Goal: Answer question/provide support: Share knowledge or assist other users

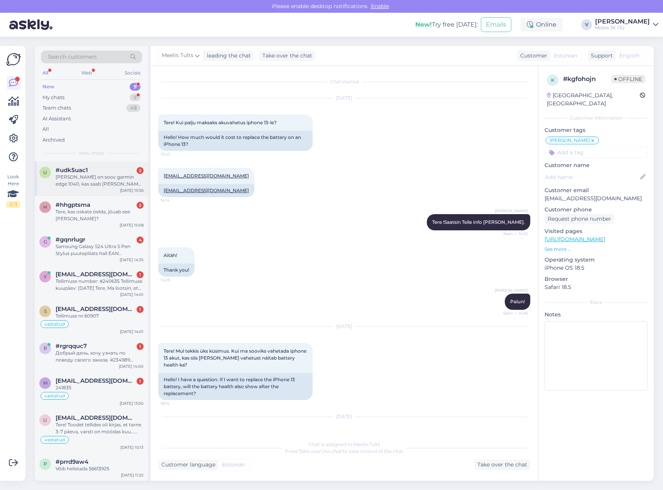
scroll to position [42, 0]
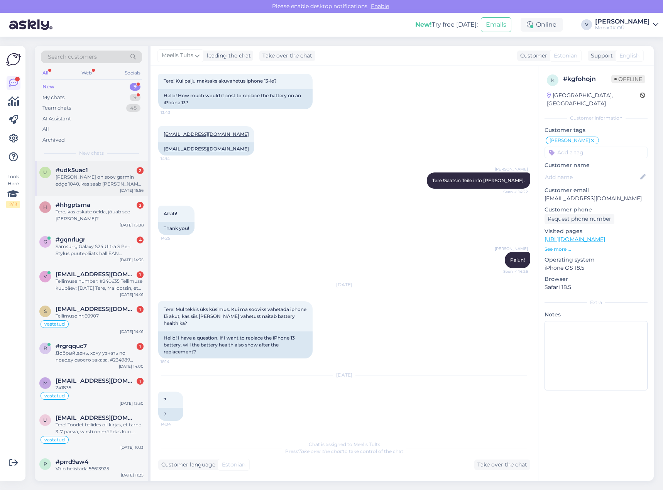
click at [123, 168] on div "#udk5uac1 2" at bounding box center [100, 170] width 88 height 7
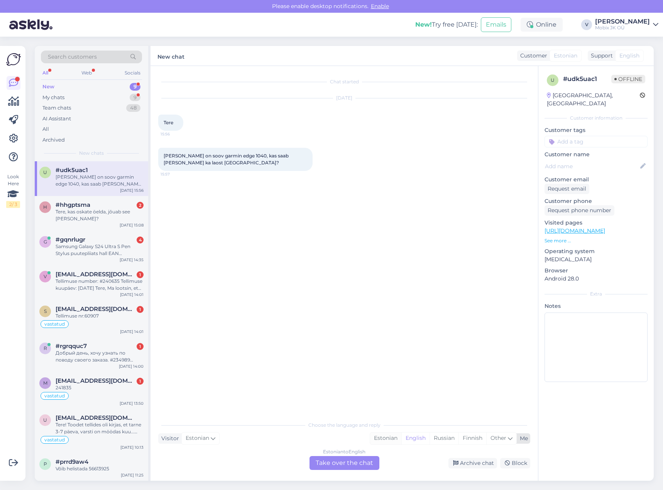
click at [392, 435] on div "Estonian" at bounding box center [385, 439] width 31 height 12
click at [360, 462] on div "Estonian to Estonian Take over the chat" at bounding box center [345, 463] width 70 height 14
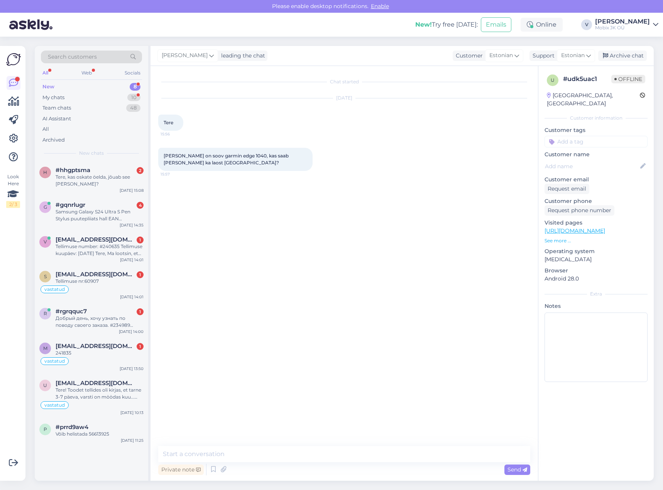
click at [359, 452] on textarea at bounding box center [344, 454] width 372 height 16
type textarea "Tere!"
paste textarea "Garmin Edge 1040 GPS"
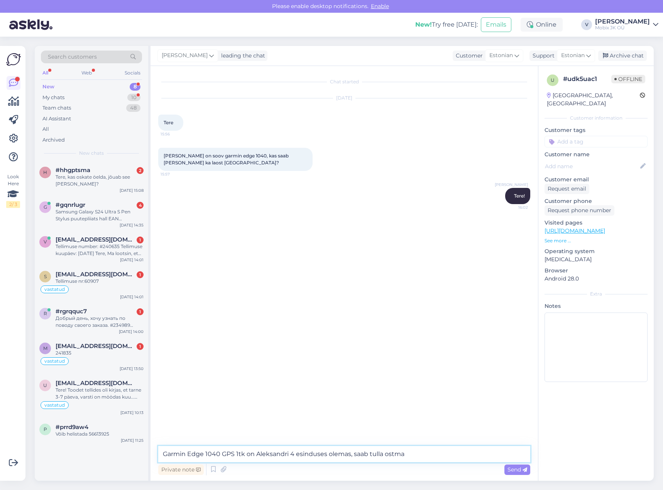
type textarea "Garmin Edge 1040 GPS 1tk on Aleksandri 4 esinduses olemas, saab tulla ostma!"
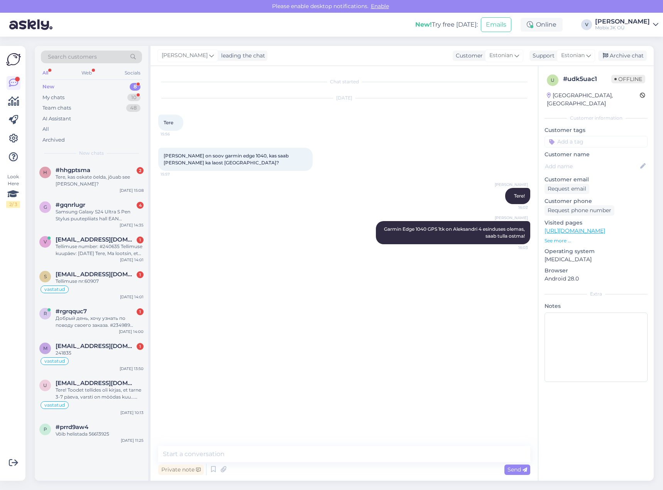
click at [591, 136] on input at bounding box center [596, 142] width 103 height 12
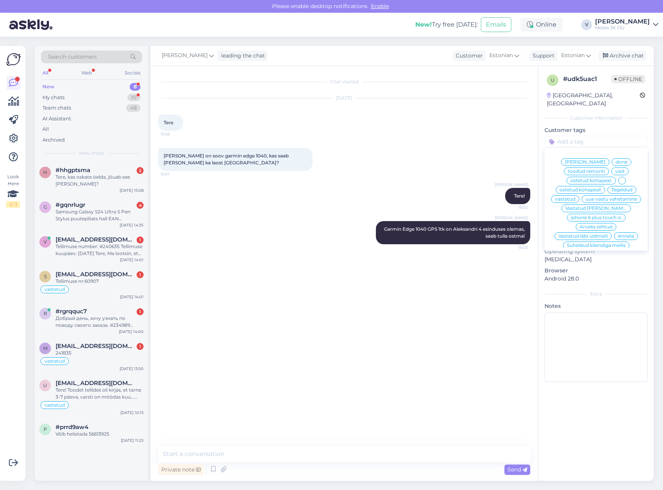
click at [576, 197] on span "vastatud" at bounding box center [565, 199] width 20 height 5
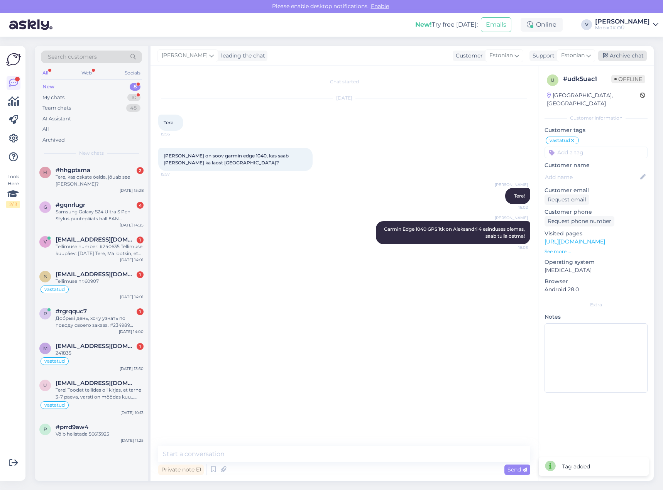
click at [620, 56] on div "Archive chat" at bounding box center [622, 56] width 49 height 10
click at [123, 183] on div "Tere, kas oskate öelda, jõuab see [PERSON_NAME]?" at bounding box center [100, 181] width 88 height 14
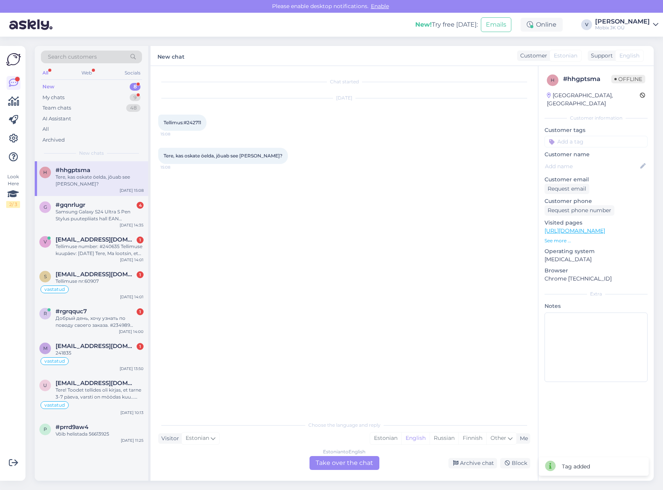
drag, startPoint x: 198, startPoint y: 121, endPoint x: 225, endPoint y: 122, distance: 27.4
click at [225, 122] on div "[DATE] Tellimus:#242711 15:08" at bounding box center [344, 114] width 372 height 49
copy span "242711"
click at [376, 440] on div "Estonian" at bounding box center [385, 439] width 31 height 12
click at [360, 460] on div "Estonian to Estonian Take over the chat" at bounding box center [345, 463] width 70 height 14
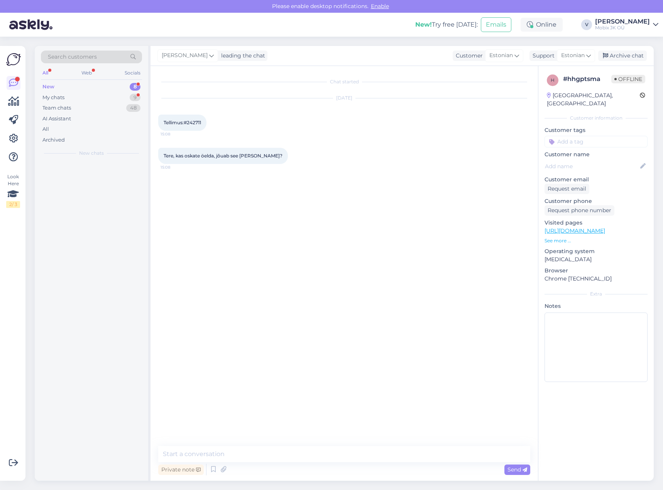
click at [361, 453] on textarea at bounding box center [344, 454] width 372 height 16
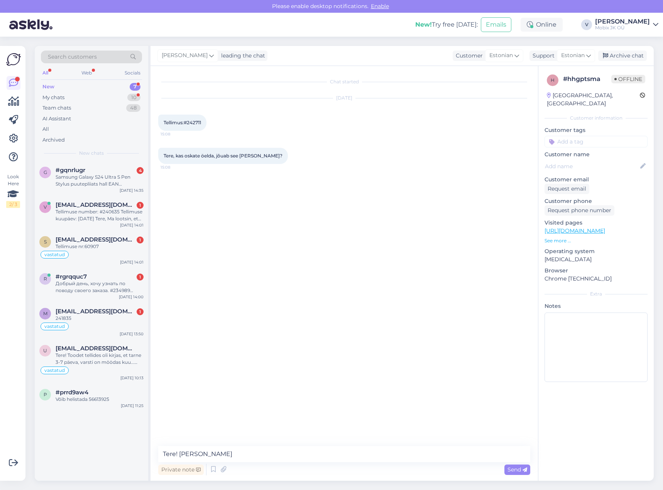
click at [310, 446] on div "Chat started [DATE] Tellimus:#242711 15:08 Tere, kas oskate öelda, jõuab see [P…" at bounding box center [345, 273] width 388 height 415
click at [311, 447] on textarea "Tere! [PERSON_NAME]" at bounding box center [344, 454] width 372 height 16
paste textarea "Samsung Galaxy Watch7 40 mm BT Cream"
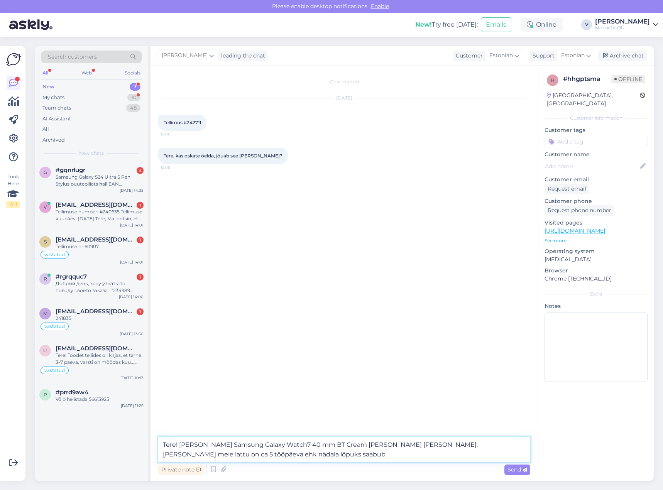
type textarea "Tere! [PERSON_NAME] Samsung Galaxy Watch7 40 mm BT Cream [PERSON_NAME] [PERSON_…"
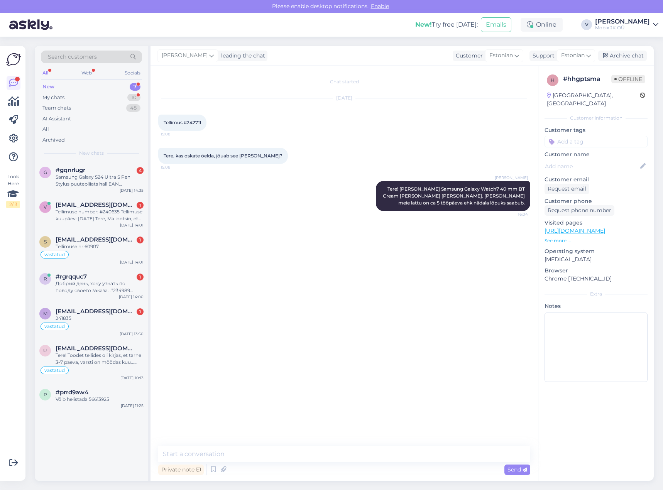
click at [612, 137] on input at bounding box center [596, 142] width 103 height 12
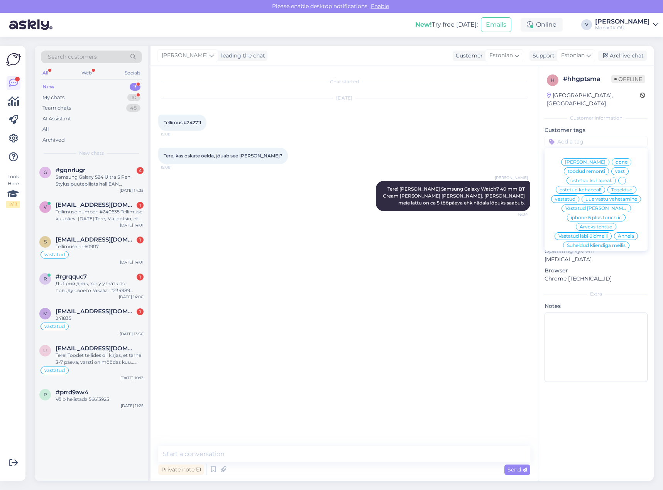
click at [576, 197] on span "vastatud" at bounding box center [565, 199] width 20 height 5
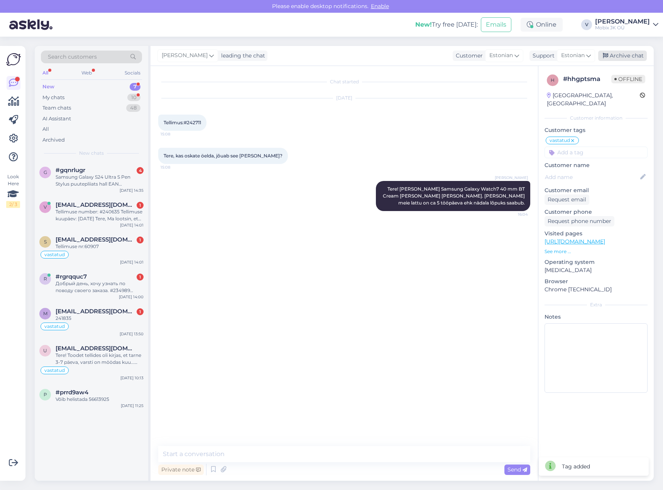
click at [626, 56] on div "Archive chat" at bounding box center [622, 56] width 49 height 10
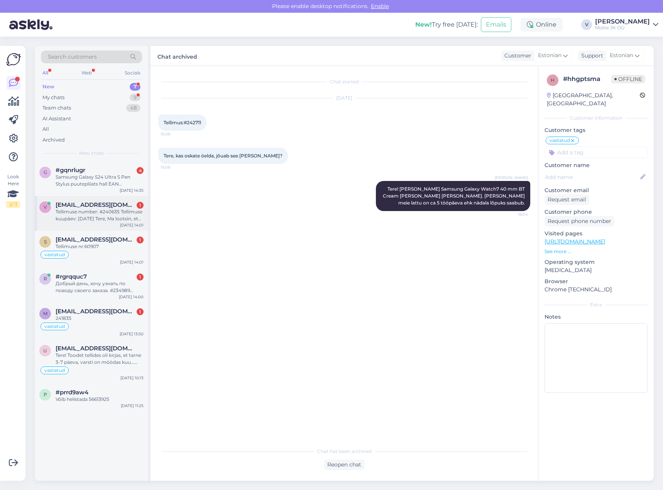
click at [124, 205] on span "[EMAIL_ADDRESS][DOMAIN_NAME]" at bounding box center [96, 204] width 80 height 7
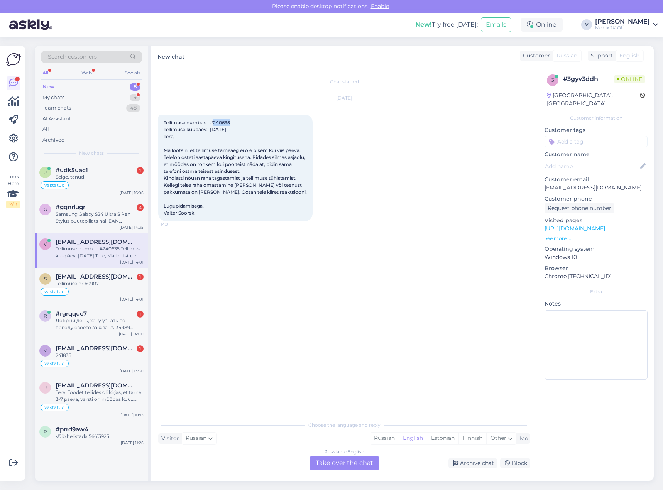
drag, startPoint x: 217, startPoint y: 123, endPoint x: 244, endPoint y: 123, distance: 27.0
click at [243, 123] on div "Tellimuse number: #240635 Tellimuse kuupäev: [DATE] Tere, Ma lootsin, et tellim…" at bounding box center [235, 168] width 154 height 107
copy span "240635"
click at [382, 438] on div "Russian" at bounding box center [384, 439] width 29 height 12
click at [359, 465] on div "Russian to Russian Take over the chat" at bounding box center [345, 463] width 70 height 14
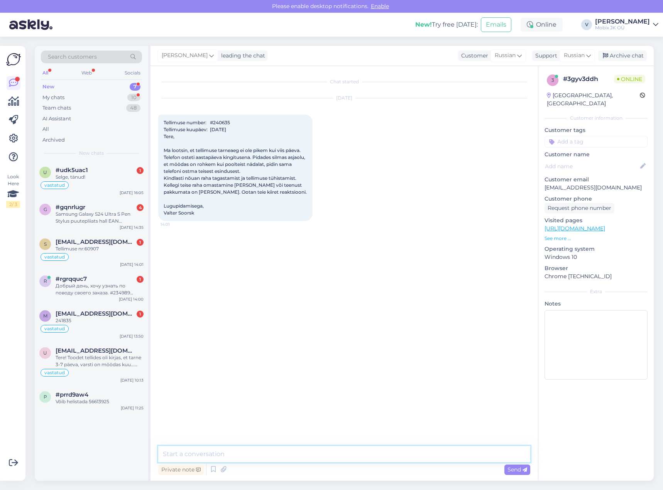
click at [359, 456] on textarea at bounding box center [344, 454] width 372 height 16
click at [214, 461] on textarea "Tere! Teie telfon" at bounding box center [344, 454] width 372 height 16
drag, startPoint x: 214, startPoint y: 457, endPoint x: 194, endPoint y: 459, distance: 20.6
click at [194, 459] on textarea "Tere! Teie telfon" at bounding box center [344, 454] width 372 height 16
click at [235, 455] on textarea "Tere! Teie tellitud" at bounding box center [344, 454] width 372 height 16
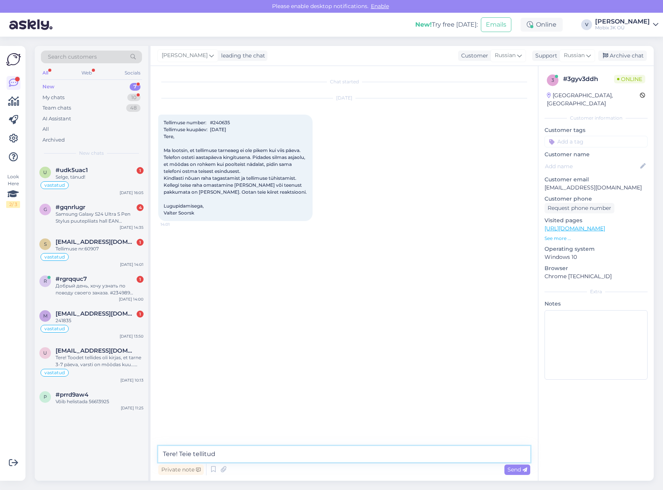
paste textarea "Xiaomi 15 Ultra 512GB Silver Chrome"
drag, startPoint x: 429, startPoint y: 456, endPoint x: 432, endPoint y: 453, distance: 4.9
click at [429, 456] on textarea "Tere! Teie tellitud Xiaomi 15 Ultra 512GB Silver Chrome oli komplekteeritud [DA…" at bounding box center [344, 454] width 372 height 16
paste textarea "Xiaomi Photography Kit 15 Ultra must"
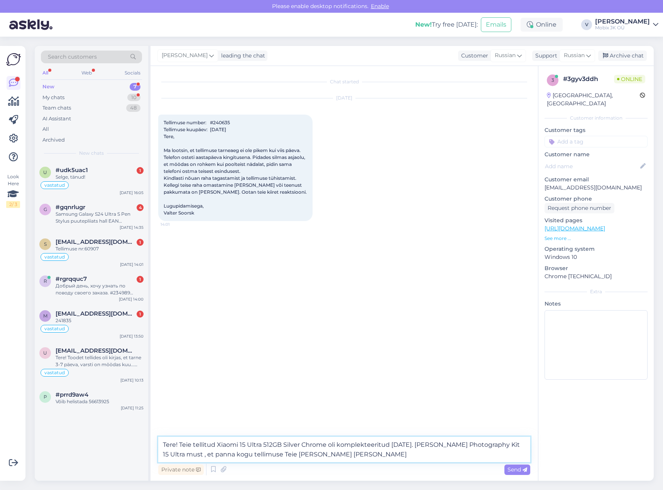
type textarea "Tere! Teie tellitud Xiaomi 15 Ultra 512GB Silver Chrome oli komplekteeritud [DA…"
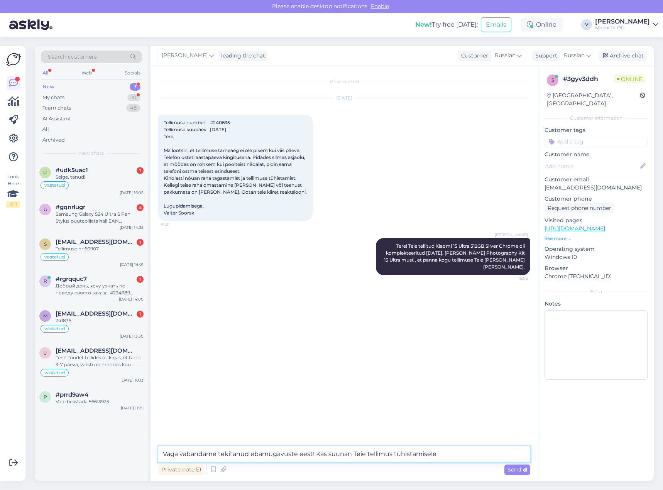
type textarea "Väga vabandame tekitanud ebamugavuste eest! Kas suunan Teie tellimus tühistamis…"
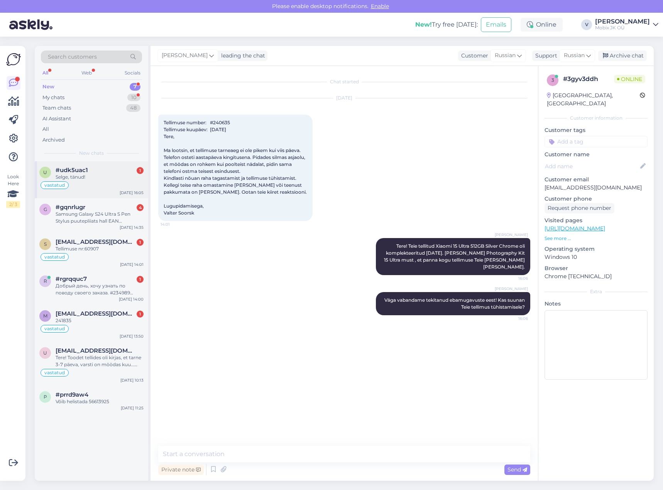
click at [123, 169] on div "#udk5uac1 1" at bounding box center [100, 170] width 88 height 7
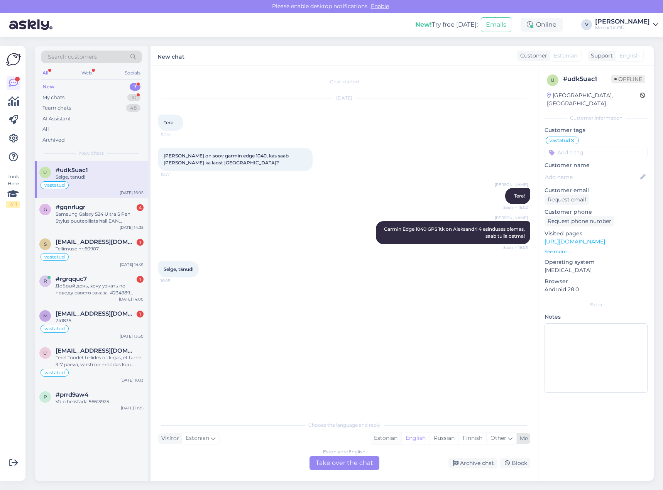
click at [393, 435] on div "Estonian" at bounding box center [385, 439] width 31 height 12
click at [359, 458] on div "Estonian to Estonian Take over the chat" at bounding box center [345, 463] width 70 height 14
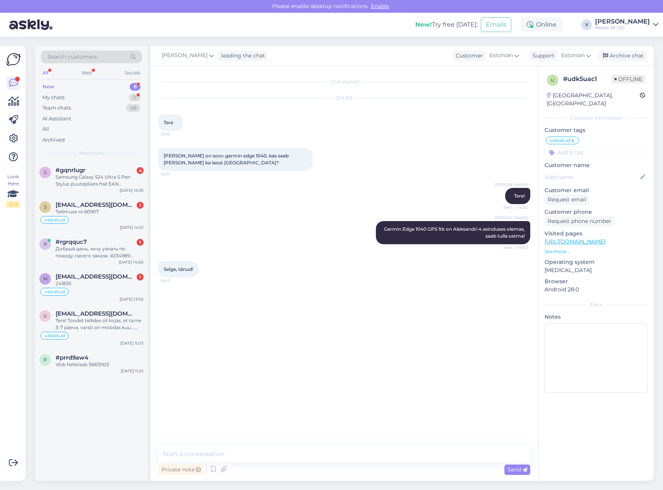
click at [359, 457] on textarea at bounding box center [344, 454] width 372 height 16
type textarea "Palun!"
drag, startPoint x: 629, startPoint y: 54, endPoint x: 620, endPoint y: 56, distance: 9.8
click at [629, 54] on div "Archive chat" at bounding box center [622, 56] width 49 height 10
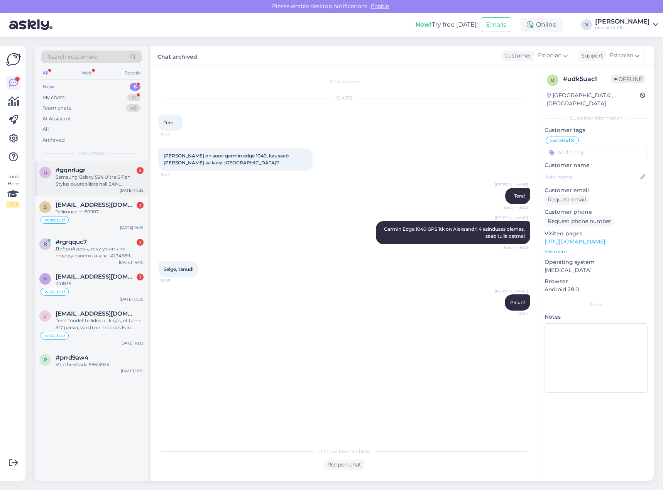
click at [125, 176] on div "Samsung Galaxy S24 Ultra S Pen Stylus puutepliiats hall EAN 8806095498539 Toote…" at bounding box center [100, 181] width 88 height 14
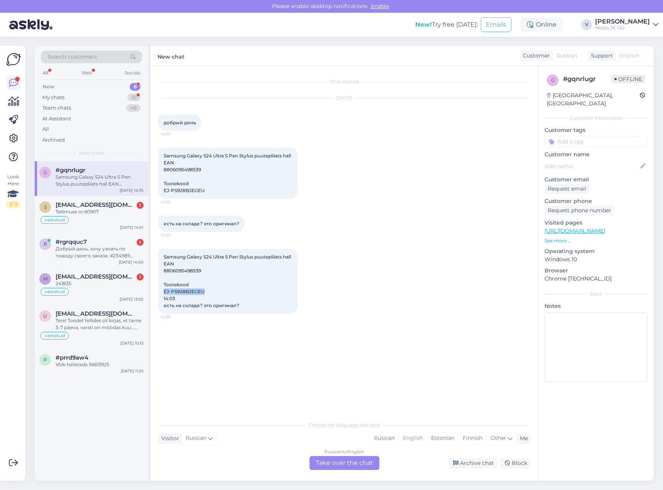
drag, startPoint x: 164, startPoint y: 291, endPoint x: 214, endPoint y: 292, distance: 50.6
click at [214, 292] on div "Samsung Galaxy S24 Ultra S Pen Stylus puutepliiats hall EAN 8806095498539 Toote…" at bounding box center [227, 281] width 139 height 65
copy span "EJ-PS928BJEGEU"
click at [378, 440] on div "Russian" at bounding box center [384, 439] width 29 height 12
drag, startPoint x: 367, startPoint y: 465, endPoint x: 364, endPoint y: 457, distance: 8.3
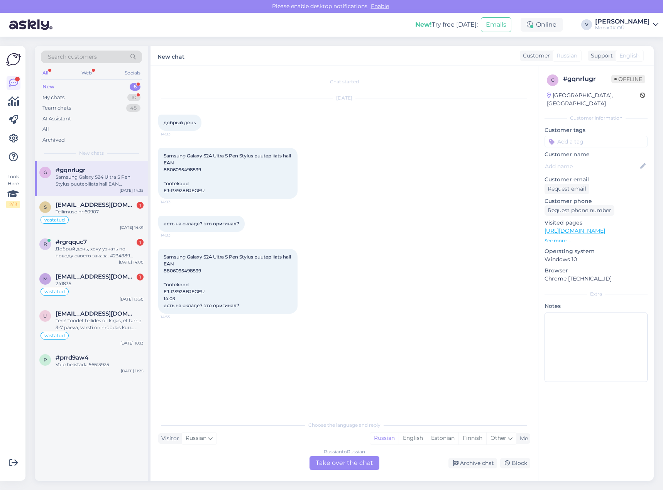
click at [366, 463] on div "Russian to Russian Take over the chat" at bounding box center [345, 463] width 70 height 14
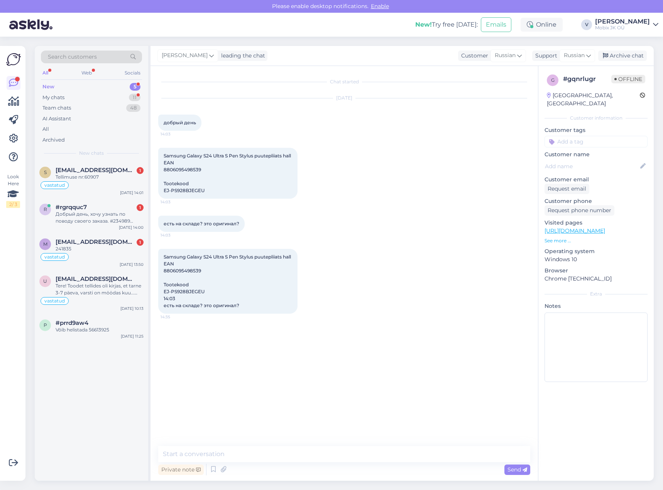
click at [357, 450] on textarea at bounding box center [344, 454] width 372 height 16
type textarea "Щ"
type textarea "Здравствуйте!"
click at [349, 450] on textarea at bounding box center [344, 454] width 372 height 16
type textarea "[PERSON_NAME]"
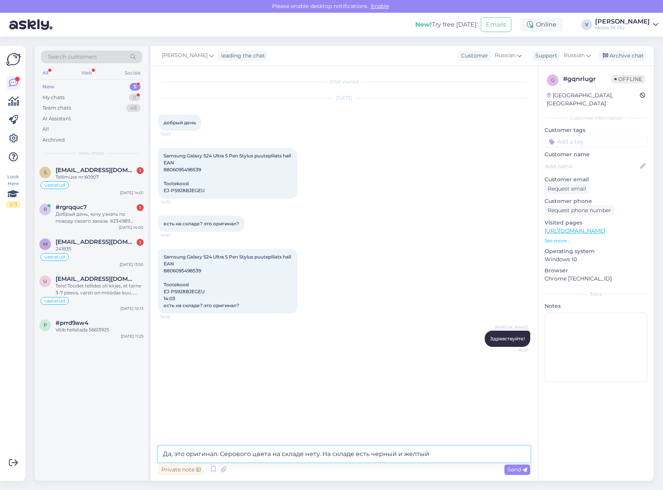
type textarea "Да, это оригинал. Серового цвета на складе нету. На складе есть черный и желтый"
drag, startPoint x: 520, startPoint y: 466, endPoint x: 520, endPoint y: 460, distance: 6.2
click at [520, 467] on span "Send" at bounding box center [518, 469] width 20 height 7
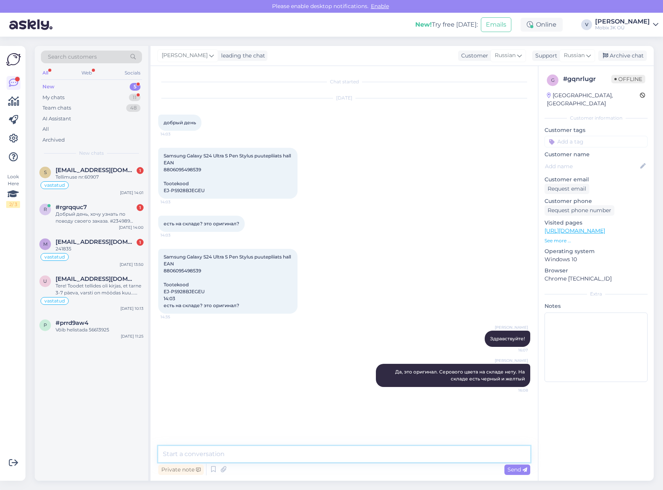
click at [415, 454] on textarea at bounding box center [344, 454] width 372 height 16
paste textarea "[URL][DOMAIN_NAME]"
type textarea "[URL][DOMAIN_NAME]"
click at [395, 454] on textarea at bounding box center [344, 454] width 372 height 16
paste textarea "[URL][DOMAIN_NAME]"
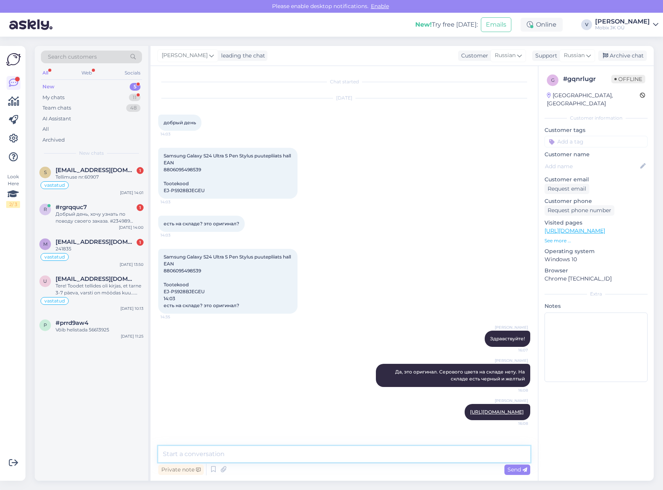
type textarea "[URL][DOMAIN_NAME]"
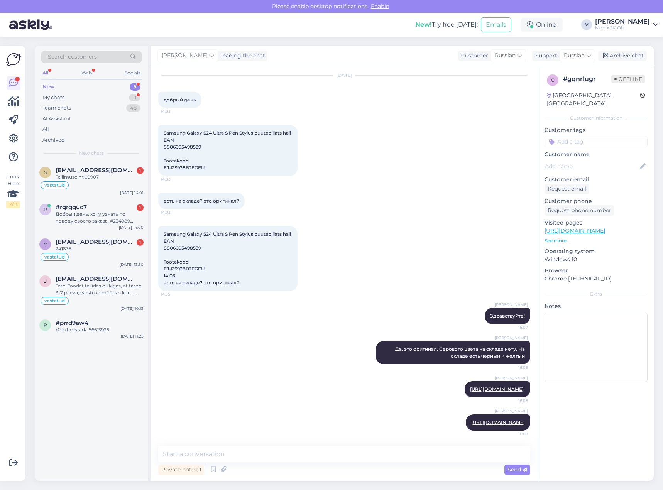
click at [587, 137] on input at bounding box center [596, 142] width 103 height 12
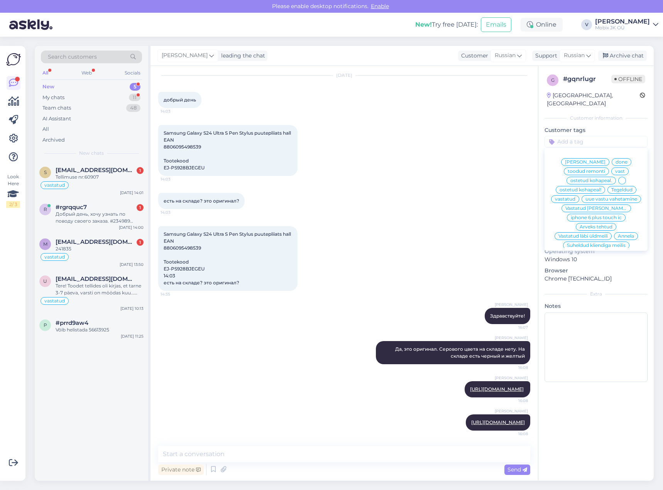
click at [576, 197] on span "vastatud" at bounding box center [565, 199] width 20 height 5
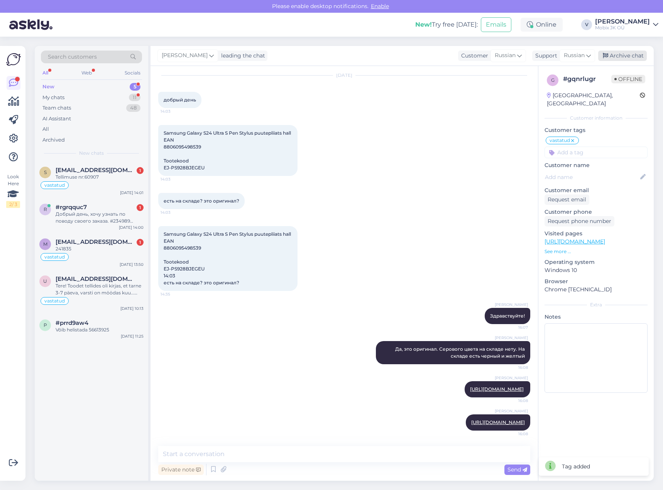
click at [627, 59] on div "Archive chat" at bounding box center [622, 56] width 49 height 10
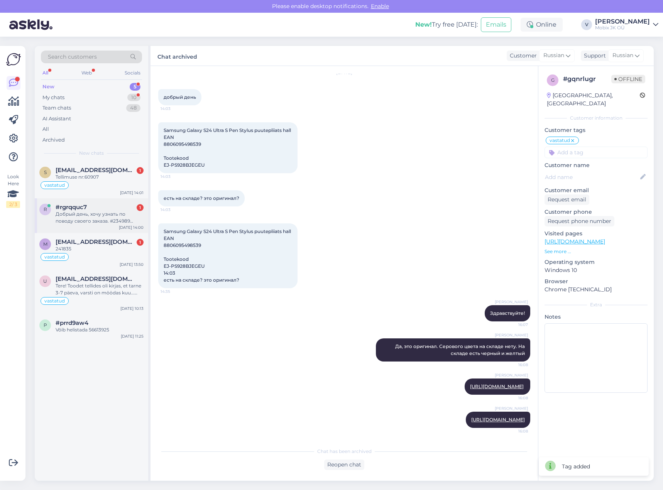
click at [119, 211] on div "Добрый день, хочу узнать по поводу своего заказа. #234989 Сказали, что скорее в…" at bounding box center [100, 218] width 88 height 14
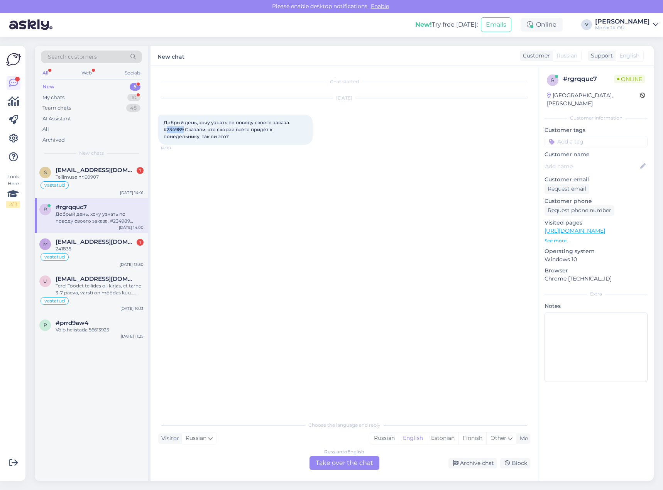
drag, startPoint x: 166, startPoint y: 128, endPoint x: 185, endPoint y: 127, distance: 18.2
click at [185, 127] on span "Добрый день, хочу узнать по поводу своего заказа. #234989 Сказали, что скорее в…" at bounding box center [228, 130] width 128 height 20
copy span "234989"
click at [384, 435] on div "Russian" at bounding box center [384, 439] width 29 height 12
click at [358, 461] on div "Russian to Russian Take over the chat" at bounding box center [345, 463] width 70 height 14
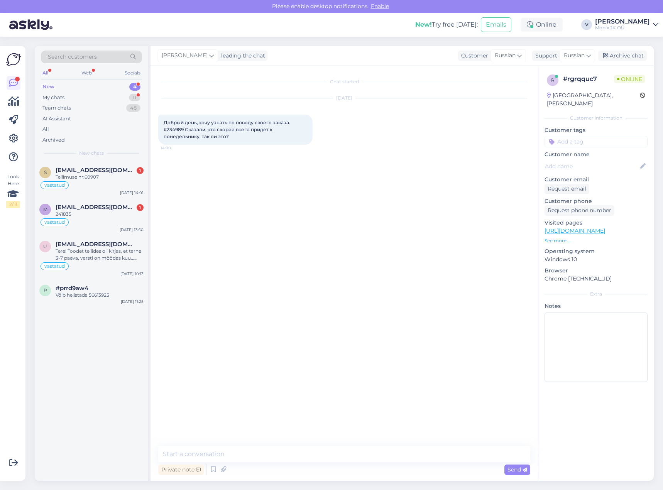
click at [326, 446] on textarea at bounding box center [344, 454] width 372 height 16
type textarea "Здравствуйте! Камеры не пришли на склад, дополнительной информации о прибытии е…"
click at [518, 471] on span "Send" at bounding box center [518, 469] width 20 height 7
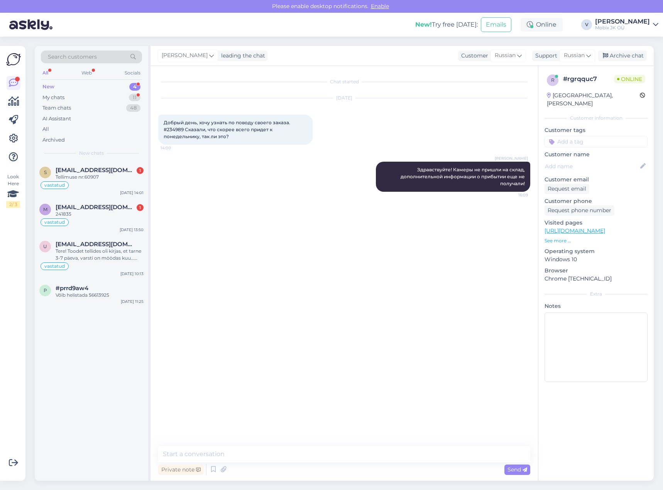
click at [593, 136] on input at bounding box center [596, 142] width 103 height 12
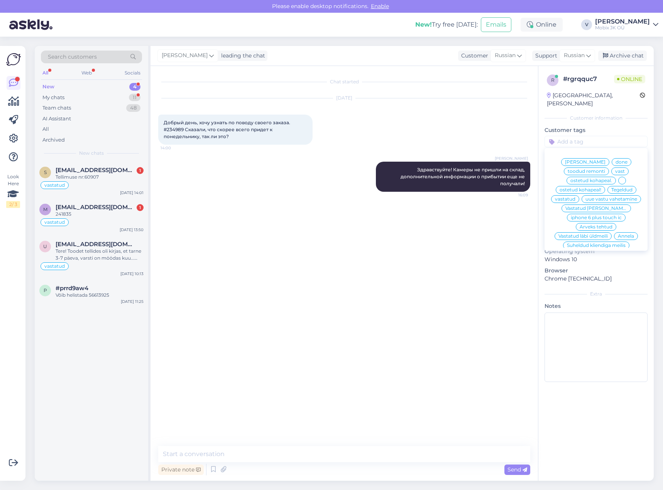
click at [576, 197] on span "vastatud" at bounding box center [565, 199] width 20 height 5
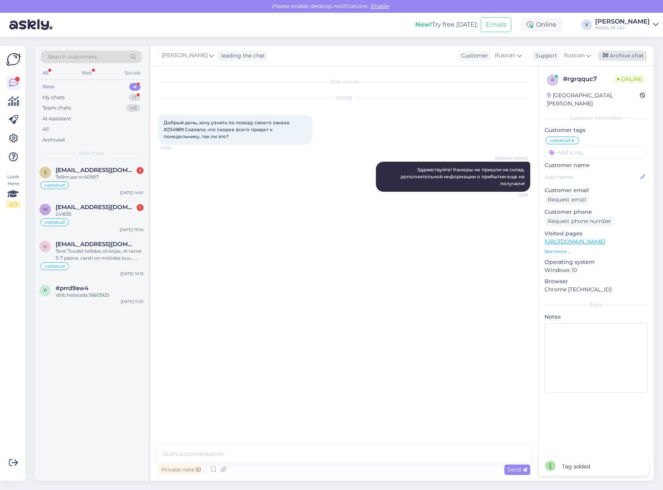
click at [633, 52] on div "Archive chat" at bounding box center [622, 56] width 49 height 10
click at [125, 173] on span "[EMAIL_ADDRESS][DOMAIN_NAME]" at bounding box center [96, 170] width 80 height 7
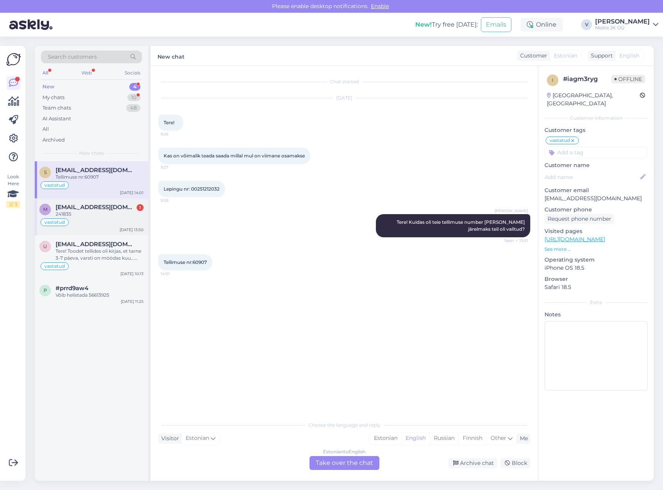
click at [108, 215] on div "241835" at bounding box center [100, 214] width 88 height 7
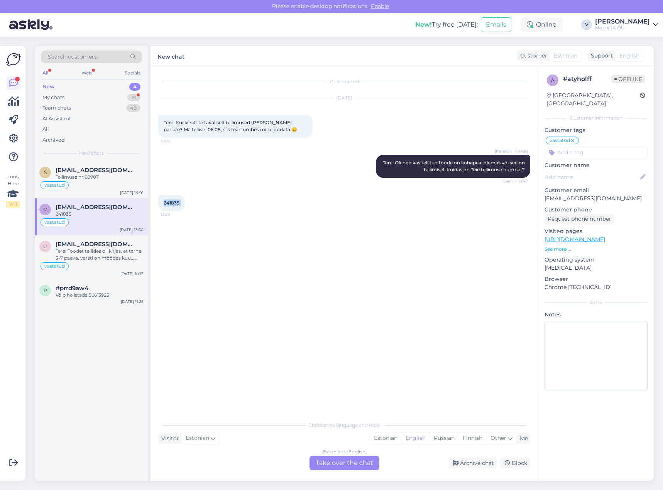
drag, startPoint x: 164, startPoint y: 202, endPoint x: 189, endPoint y: 201, distance: 24.7
click at [185, 201] on div "241835 13:50" at bounding box center [171, 203] width 27 height 16
copy div "241835 13:50"
click at [383, 442] on div "Estonian" at bounding box center [385, 439] width 31 height 12
click at [361, 463] on div "Estonian to Estonian Take over the chat" at bounding box center [345, 463] width 70 height 14
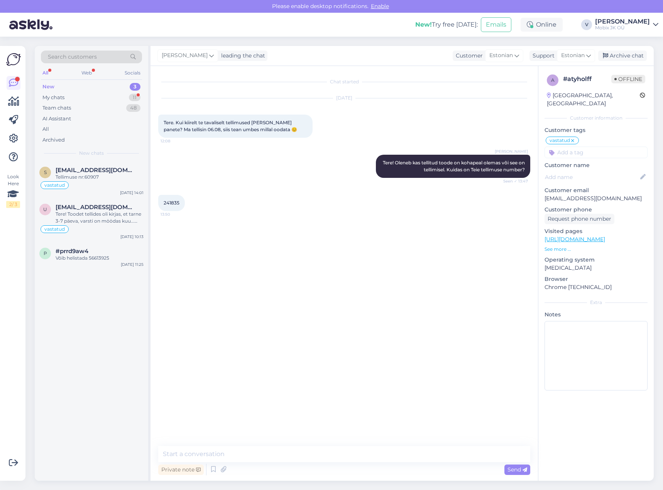
click at [358, 452] on textarea at bounding box center [344, 454] width 372 height 16
click at [431, 452] on textarea at bounding box center [344, 454] width 372 height 16
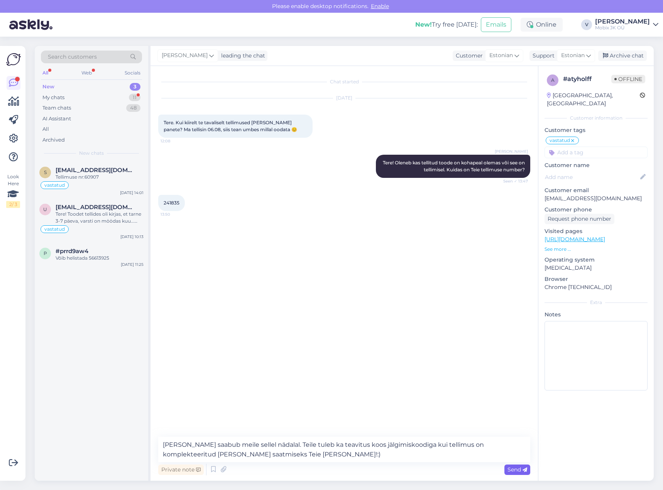
type textarea "[PERSON_NAME] saabub meile sellel nädalal. Teile tuleb ka teavitus koos jälgimi…"
click at [517, 468] on span "Send" at bounding box center [518, 469] width 20 height 7
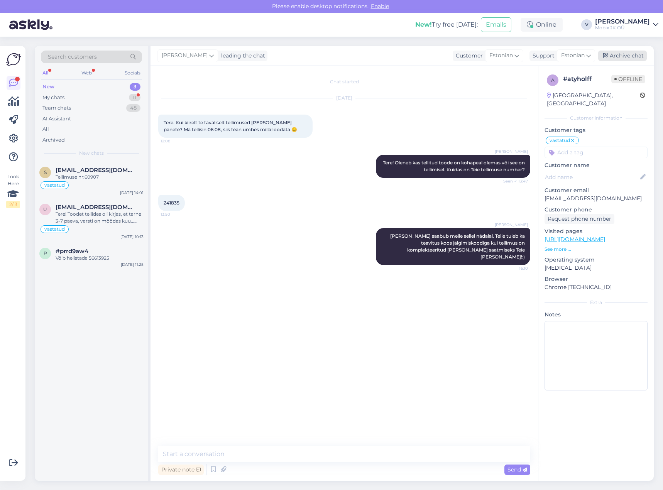
click at [622, 56] on div "Archive chat" at bounding box center [622, 56] width 49 height 10
click at [128, 213] on div "Tere! Toodet tellides oli kirjas, et tarne 3-7 päeva, varsti on möödas kuu... K…" at bounding box center [100, 218] width 88 height 14
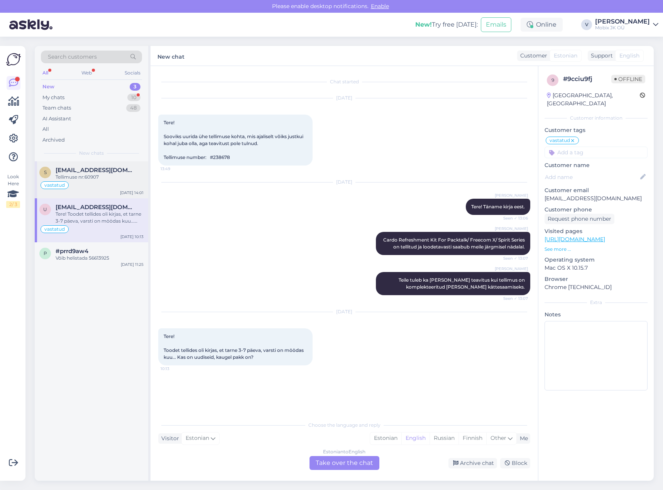
click at [117, 167] on div "s [EMAIL_ADDRESS][DOMAIN_NAME] Tellimuse nr:60907 vastatud [DATE] 14:01" at bounding box center [91, 179] width 113 height 37
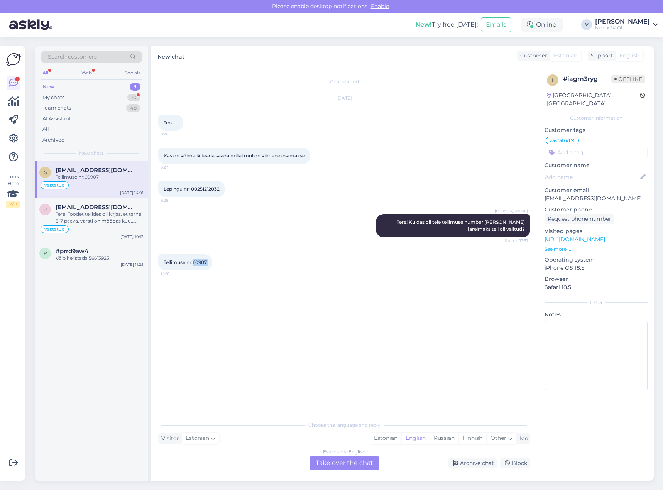
drag, startPoint x: 193, startPoint y: 261, endPoint x: 213, endPoint y: 259, distance: 20.1
click at [212, 259] on div "Tellimuse nr:60907 14:01" at bounding box center [185, 262] width 54 height 16
copy div "60907 14:01"
click at [91, 216] on div "Tere! Toodet tellides oli kirjas, et tarne 3-7 päeva, varsti on möödas kuu... K…" at bounding box center [100, 218] width 88 height 14
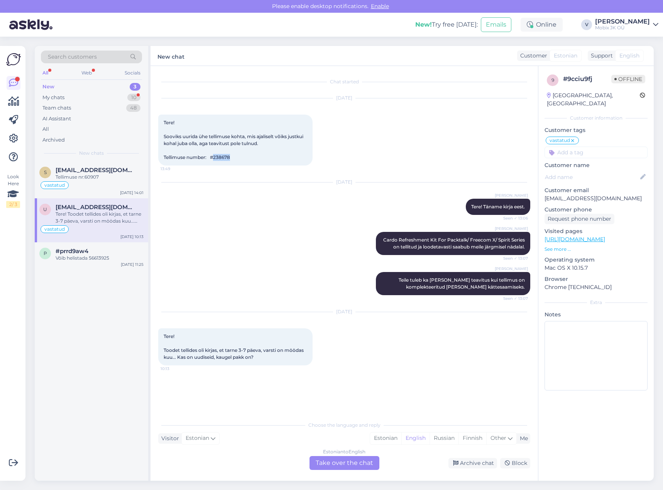
drag, startPoint x: 217, startPoint y: 157, endPoint x: 246, endPoint y: 158, distance: 29.0
click at [246, 158] on div "Tere! Sooviks uurida ühe tellimuse kohta, mis ajaliselt võiks justkui kohal jub…" at bounding box center [235, 140] width 154 height 51
copy span "238678"
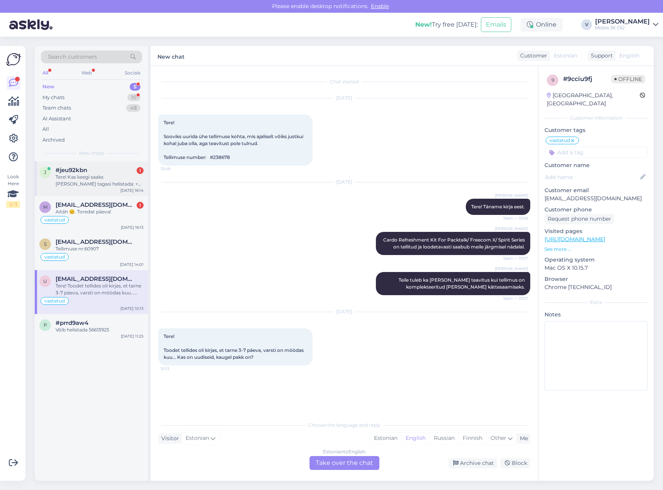
click at [133, 187] on div "Tere! Kas keegi saaks [PERSON_NAME] tagasi helistada: + 372 5784 1044 Saatsin e…" at bounding box center [100, 181] width 88 height 14
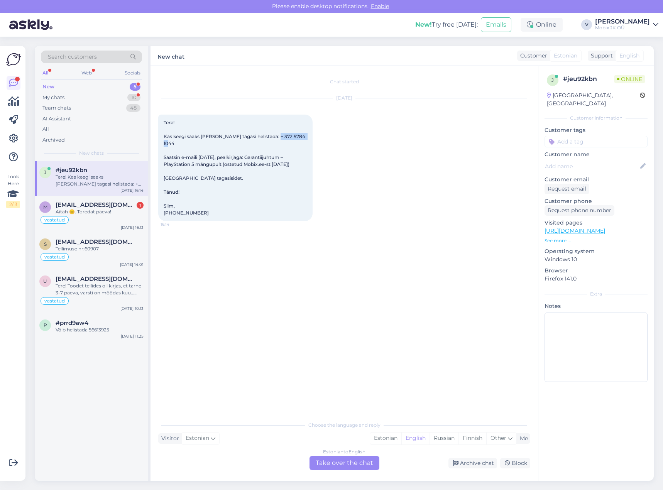
drag, startPoint x: 274, startPoint y: 135, endPoint x: 307, endPoint y: 134, distance: 33.2
click at [307, 134] on div "Tere! Kas keegi saaks [PERSON_NAME] tagasi helistada: + 372 5784 1044 Saatsin e…" at bounding box center [235, 168] width 154 height 107
click at [115, 212] on div "Aitäh 😊. Toredat päeva!" at bounding box center [100, 211] width 88 height 7
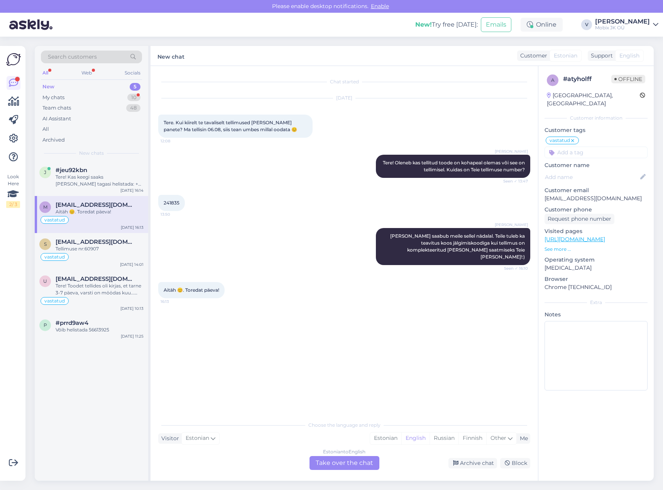
click at [383, 437] on div "Estonian" at bounding box center [385, 439] width 31 height 12
click at [374, 459] on div "Estonian to Estonian Take over the chat" at bounding box center [345, 463] width 70 height 14
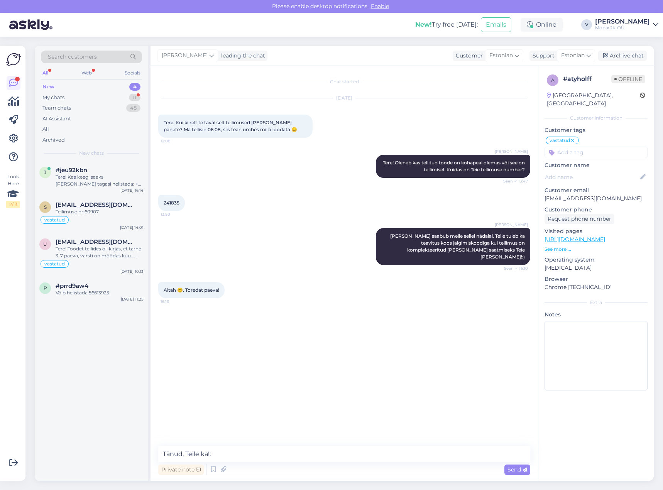
type textarea "Tänud, Teile ka!:)"
drag, startPoint x: 621, startPoint y: 56, endPoint x: 630, endPoint y: 47, distance: 12.0
click at [622, 56] on div "Archive chat" at bounding box center [622, 56] width 49 height 10
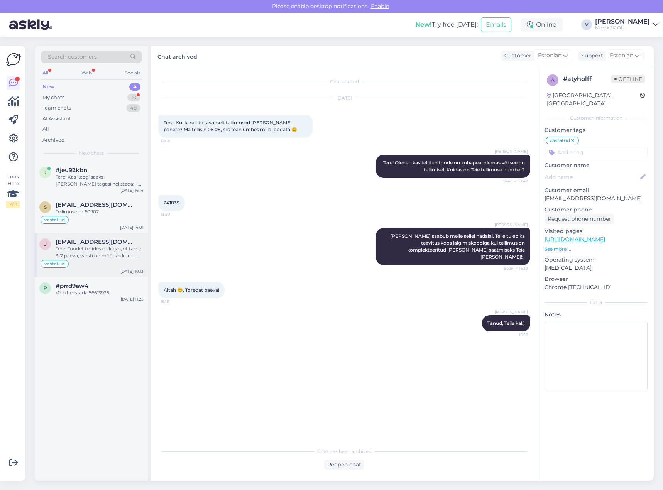
click at [96, 251] on div "Tere! Toodet tellides oli kirjas, et tarne 3-7 päeva, varsti on möödas kuu... K…" at bounding box center [100, 252] width 88 height 14
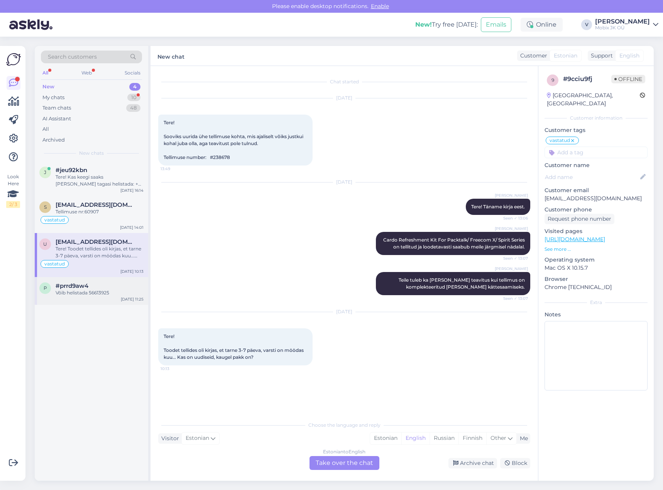
click at [109, 283] on div "#prrd9aw4" at bounding box center [100, 286] width 88 height 7
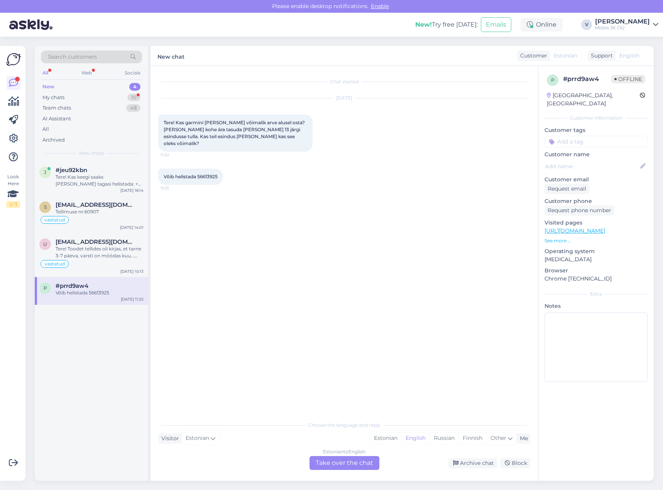
click at [605, 227] on link "[URL][DOMAIN_NAME]" at bounding box center [575, 230] width 61 height 7
click at [385, 435] on div "Estonian" at bounding box center [385, 439] width 31 height 12
click at [369, 459] on div "Estonian to Estonian Take over the chat" at bounding box center [345, 463] width 70 height 14
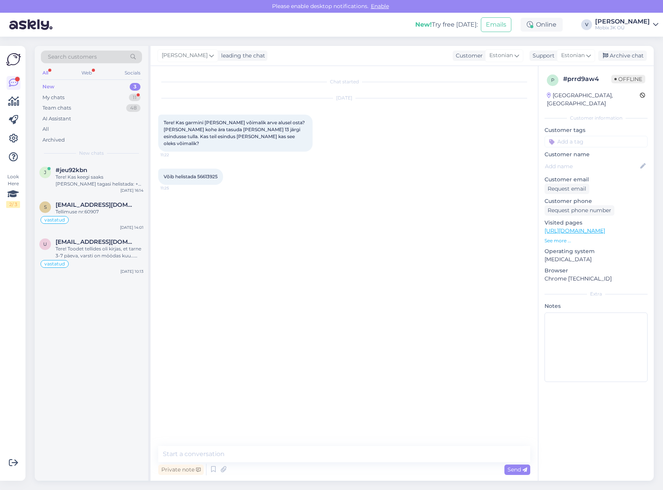
click at [357, 454] on textarea at bounding box center [344, 454] width 372 height 16
click at [337, 452] on textarea at bounding box center [344, 454] width 372 height 16
type textarea "Tere!"
click at [333, 451] on textarea at bounding box center [344, 454] width 372 height 16
click at [280, 455] on textarea at bounding box center [344, 454] width 372 height 16
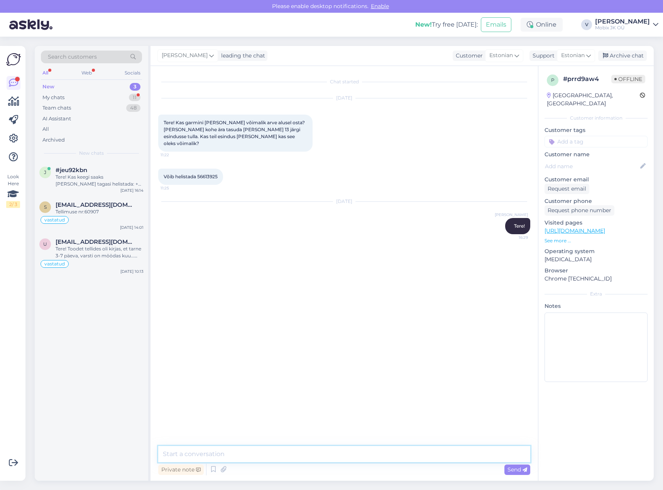
paste textarea "Garmin vivoactive 6 Slate with Black Band"
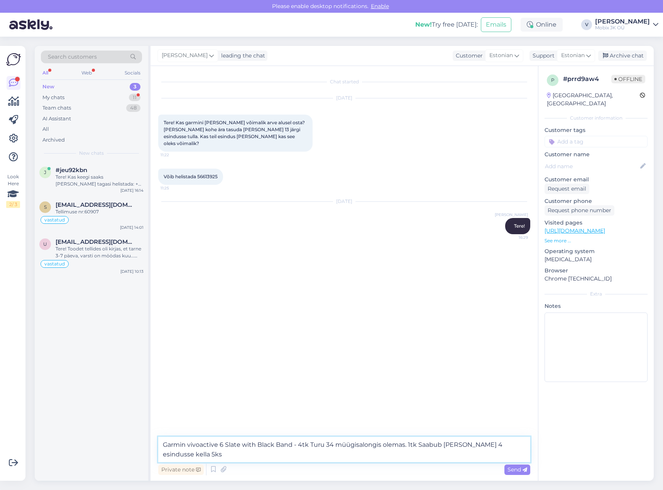
type textarea "Garmin vivoactive 6 Slate with Black Band - 4tk Turu 34 müügisalongis olemas. 1…"
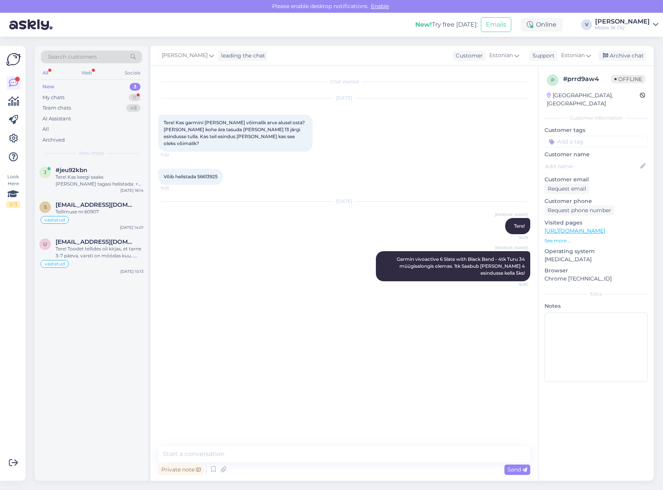
drag, startPoint x: 582, startPoint y: 135, endPoint x: 586, endPoint y: 132, distance: 4.9
click at [582, 136] on input at bounding box center [596, 142] width 103 height 12
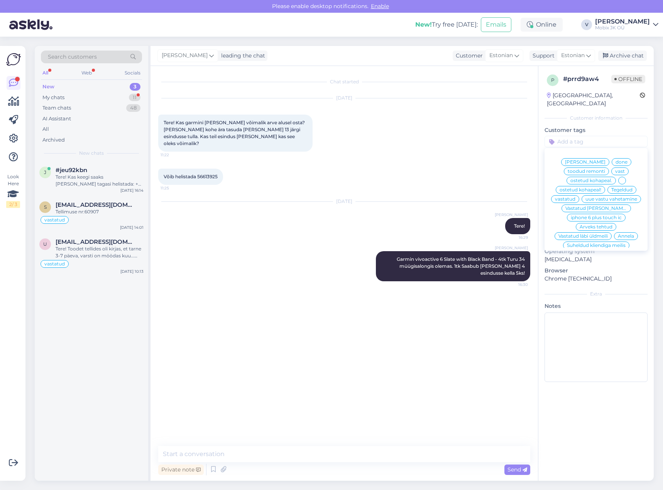
click at [576, 197] on span "vastatud" at bounding box center [565, 199] width 20 height 5
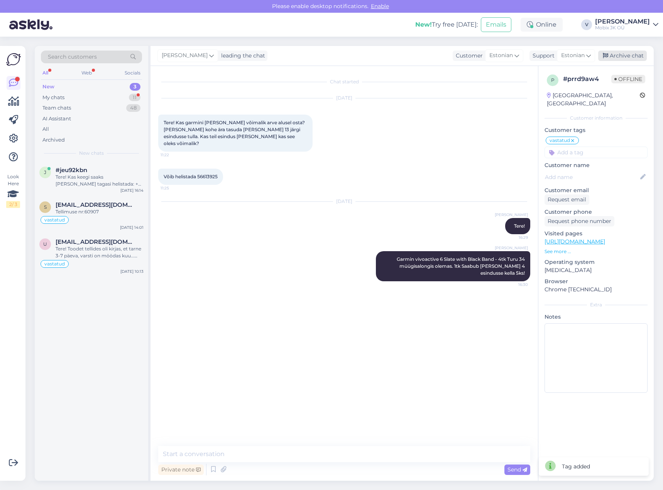
click at [621, 56] on div "Archive chat" at bounding box center [622, 56] width 49 height 10
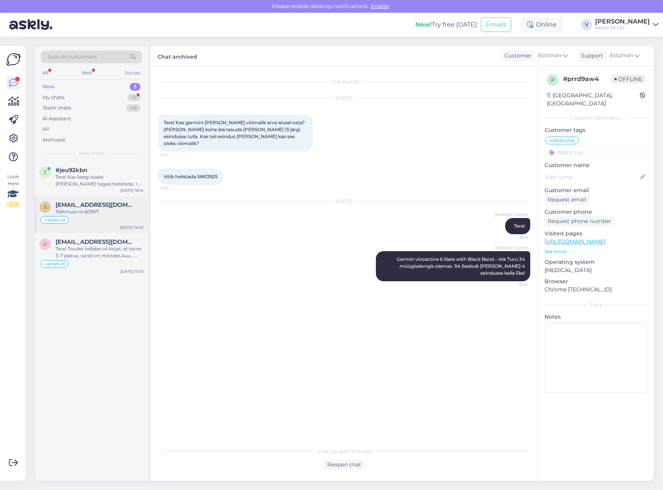
click at [105, 210] on div "Tellimuse nr:60907" at bounding box center [100, 211] width 88 height 7
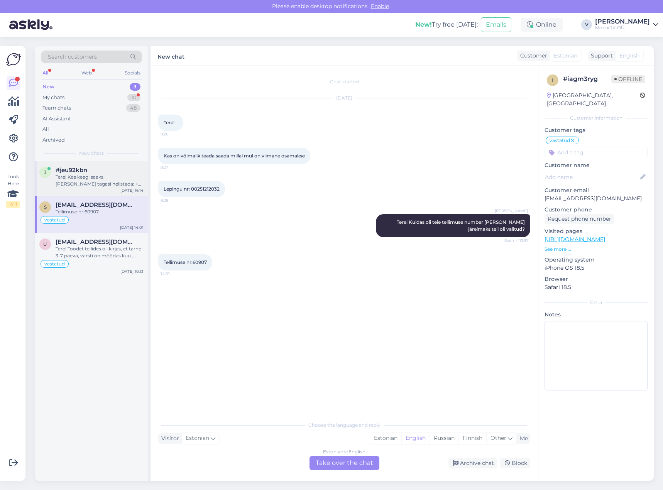
click at [112, 186] on div "Tere! Kas keegi saaks [PERSON_NAME] tagasi helistada: + 372 5784 1044 Saatsin e…" at bounding box center [100, 181] width 88 height 14
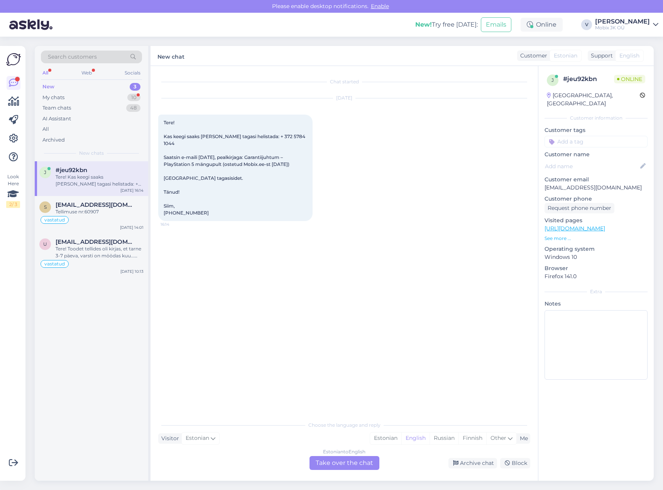
click at [370, 455] on div "Choose the language and reply Visitor Estonian Me Estonian English Russian Finn…" at bounding box center [344, 443] width 372 height 53
click at [334, 459] on div "Estonian to English Take over the chat" at bounding box center [345, 463] width 70 height 14
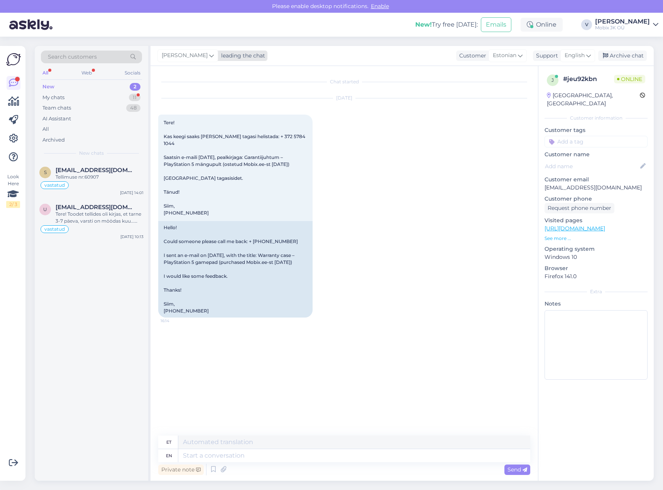
click at [218, 55] on div "leading the chat" at bounding box center [241, 56] width 47 height 8
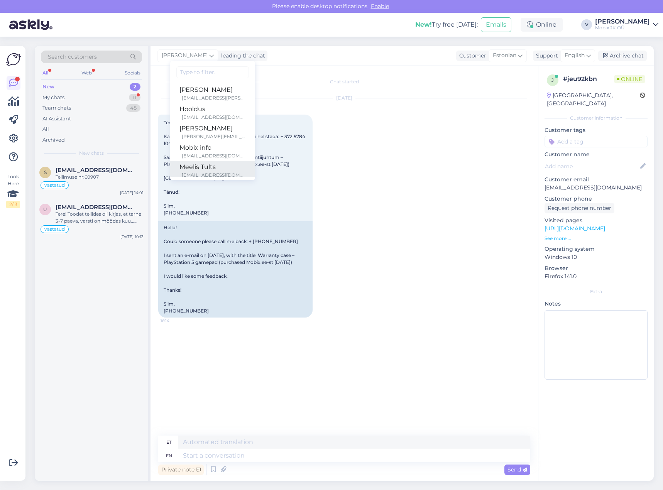
click at [195, 164] on div "Meelis Tults" at bounding box center [212, 167] width 66 height 9
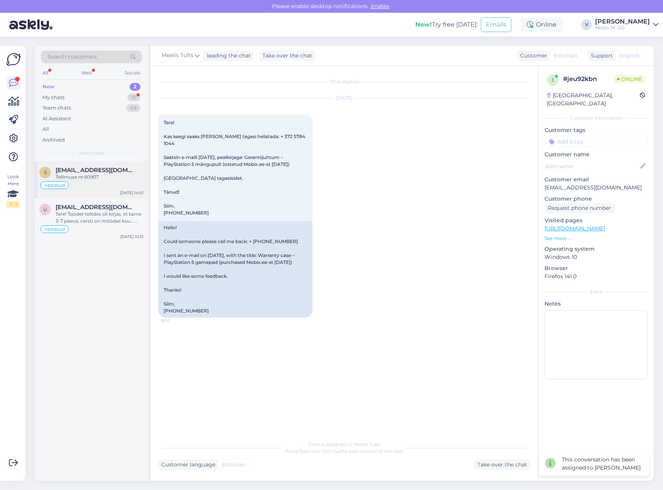
click at [64, 176] on div "Tellimuse nr:60907" at bounding box center [100, 177] width 88 height 7
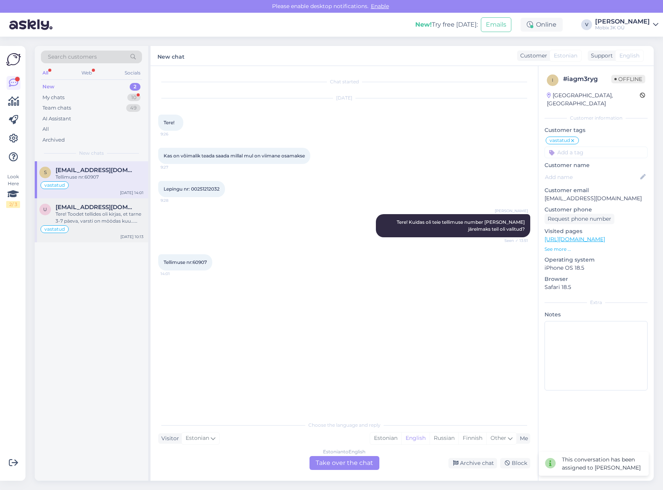
click at [125, 211] on div "Tere! Toodet tellides oli kirjas, et tarne 3-7 päeva, varsti on möödas kuu... K…" at bounding box center [100, 218] width 88 height 14
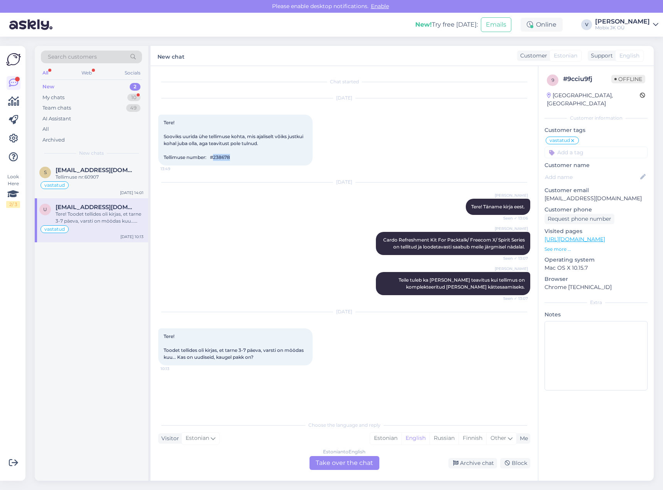
drag, startPoint x: 217, startPoint y: 156, endPoint x: 253, endPoint y: 156, distance: 36.7
click at [253, 156] on div "Tere! Sooviks uurida ühe tellimuse kohta, mis ajaliselt võiks justkui kohal jub…" at bounding box center [235, 140] width 154 height 51
copy span "238678"
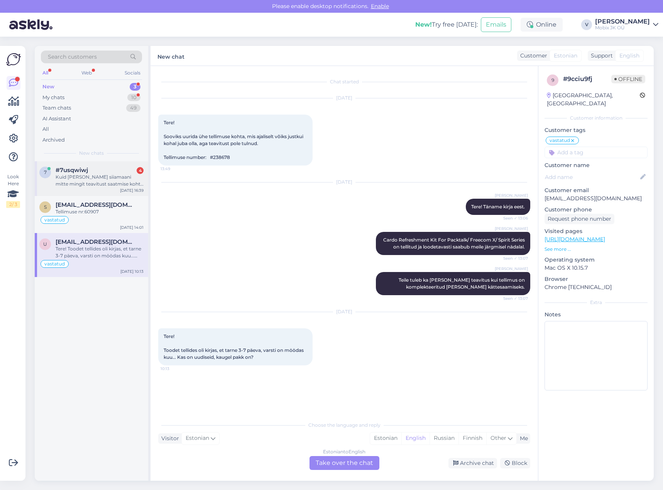
click at [108, 188] on div "7 #7usqwiwj 4 Kuid [PERSON_NAME] siiamaani mitte mingit teavitust saatmise koht…" at bounding box center [91, 178] width 113 height 35
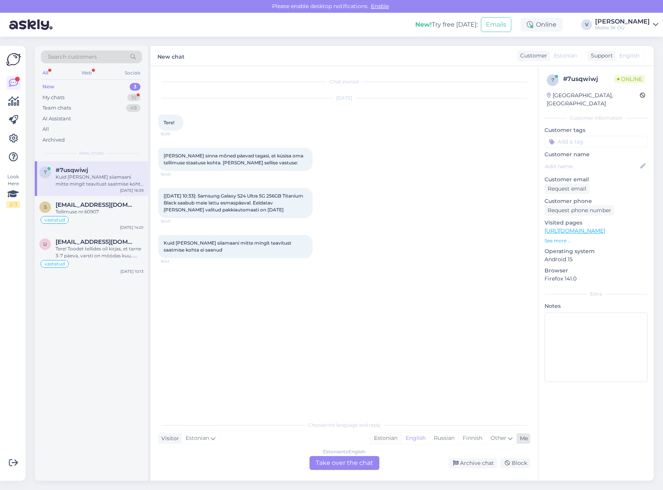
click at [393, 438] on div "Estonian" at bounding box center [385, 439] width 31 height 12
click at [349, 462] on div "Estonian to Estonian Take over the chat" at bounding box center [345, 463] width 70 height 14
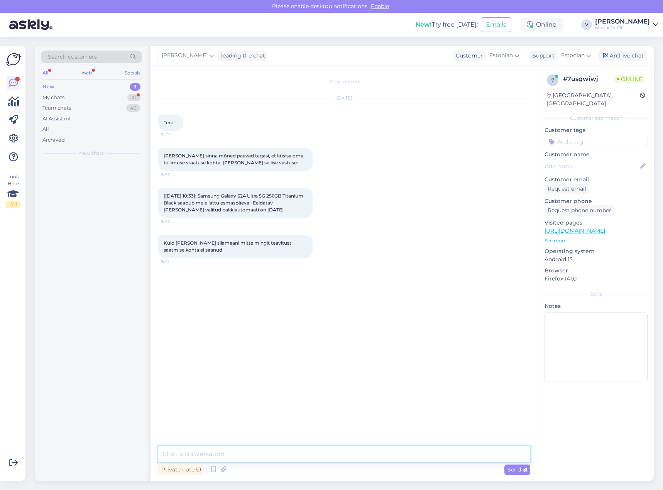
click at [351, 459] on textarea at bounding box center [344, 454] width 372 height 16
type textarea "R"
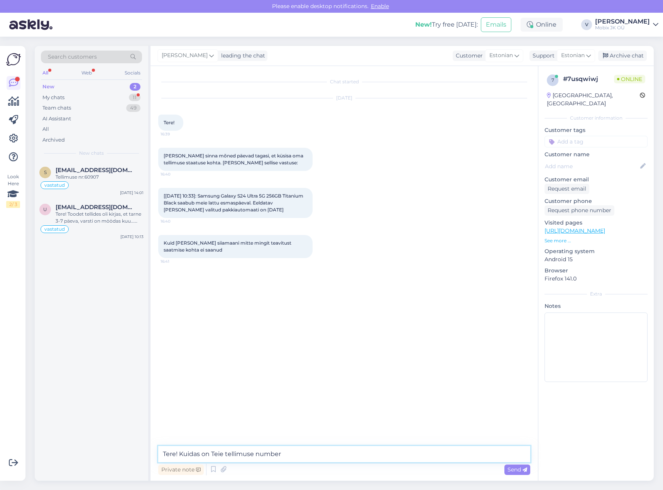
type textarea "Tere! Kuidas on Teie tellimuse number?"
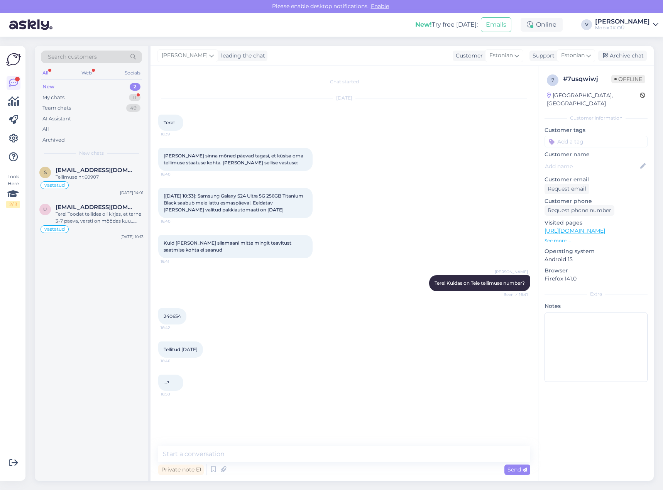
click at [169, 318] on span "240654" at bounding box center [172, 316] width 17 height 6
click at [169, 317] on span "240654" at bounding box center [172, 316] width 17 height 6
copy div "240654 16:42"
click at [353, 456] on textarea at bounding box center [344, 454] width 372 height 16
type textarea "L"
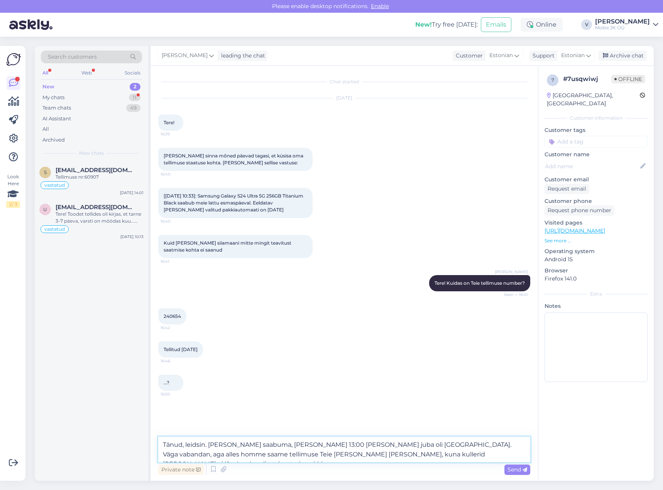
type textarea "Tänud, leidsin. [PERSON_NAME] saabuma, [PERSON_NAME] 13:00 [PERSON_NAME] juba o…"
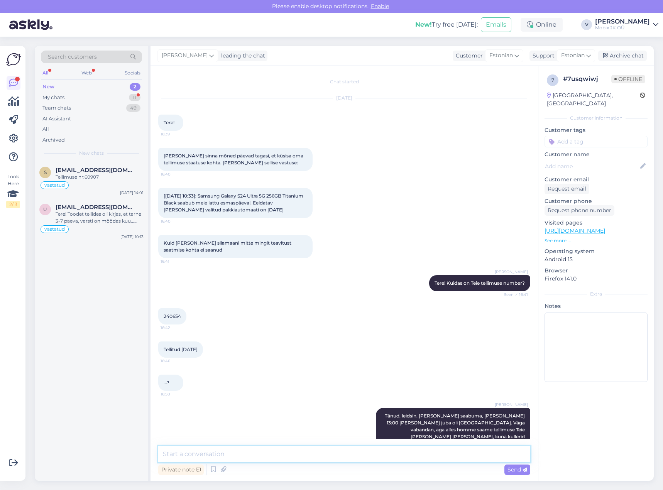
scroll to position [14, 0]
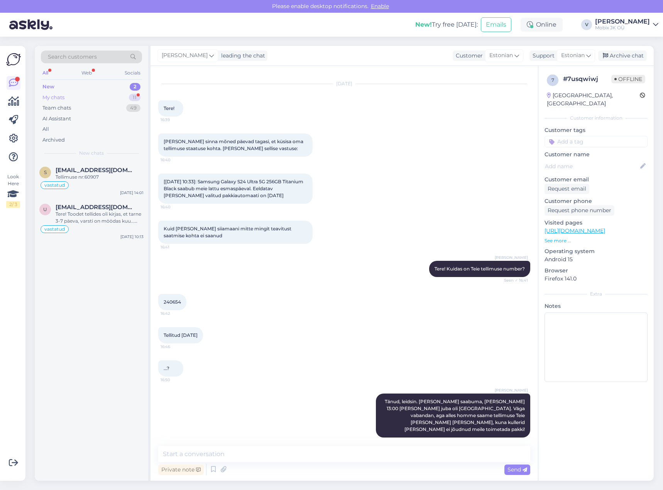
click at [134, 96] on div "11" at bounding box center [135, 98] width 12 height 8
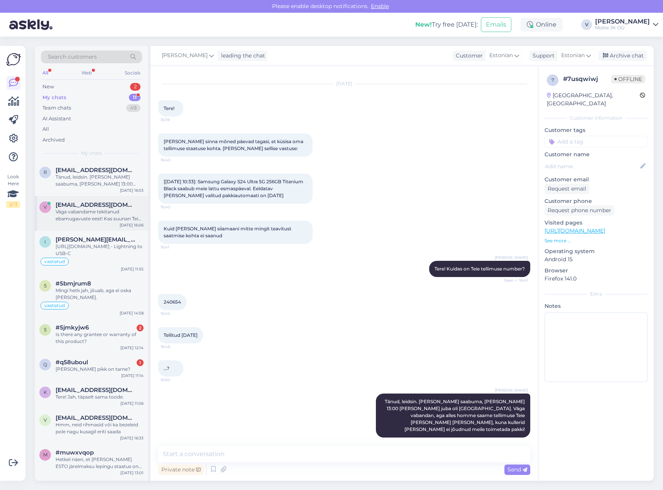
click at [96, 218] on div "Väga vabandame tekitanud ebamugavuste eest! Kas suunan Teie tellimus tühistamis…" at bounding box center [100, 215] width 88 height 14
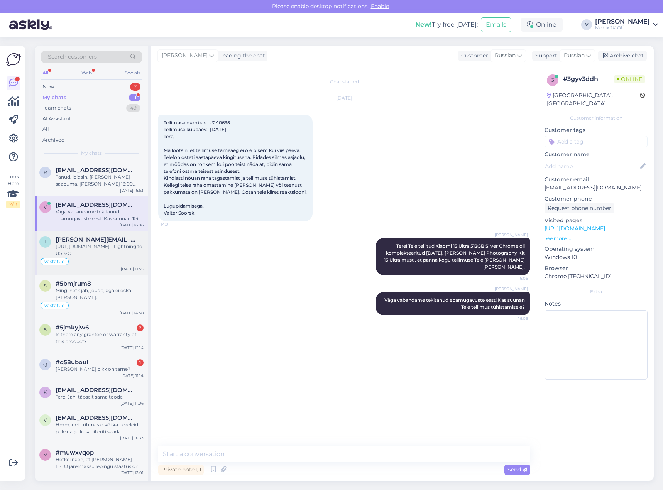
click at [111, 254] on div "[URL][DOMAIN_NAME] - Lightning to USB-C" at bounding box center [100, 250] width 88 height 14
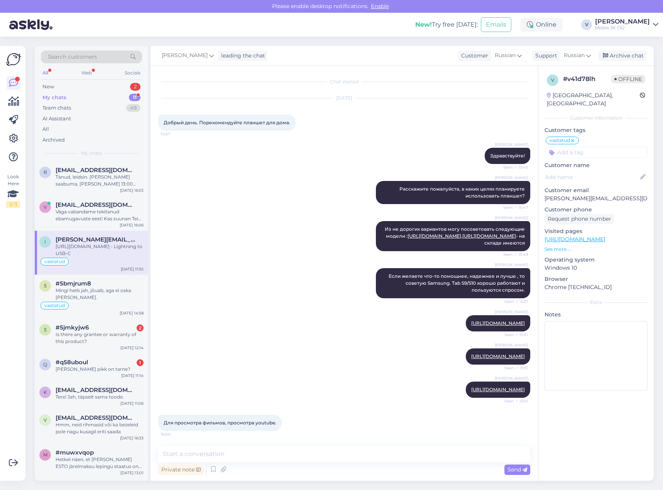
scroll to position [542, 0]
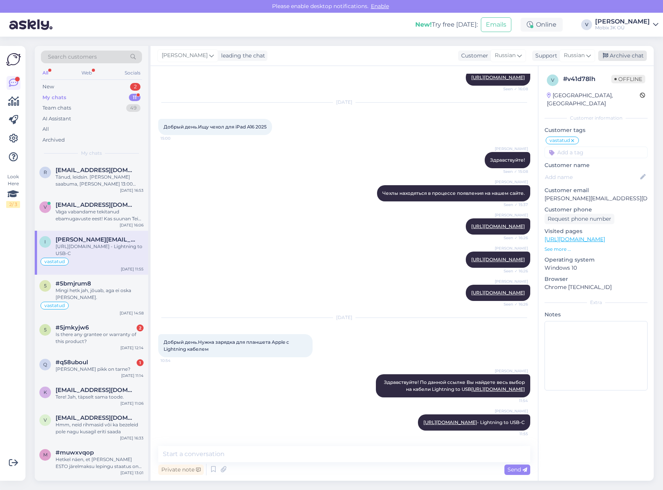
click at [613, 55] on div "Archive chat" at bounding box center [622, 56] width 49 height 10
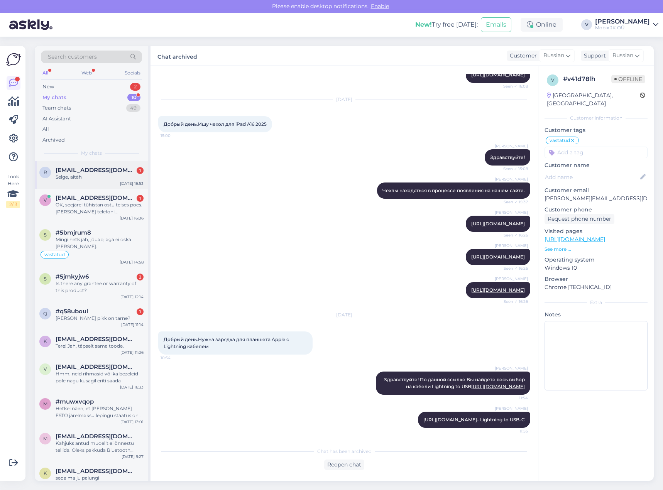
click at [98, 178] on div "Selge, aitäh" at bounding box center [100, 177] width 88 height 7
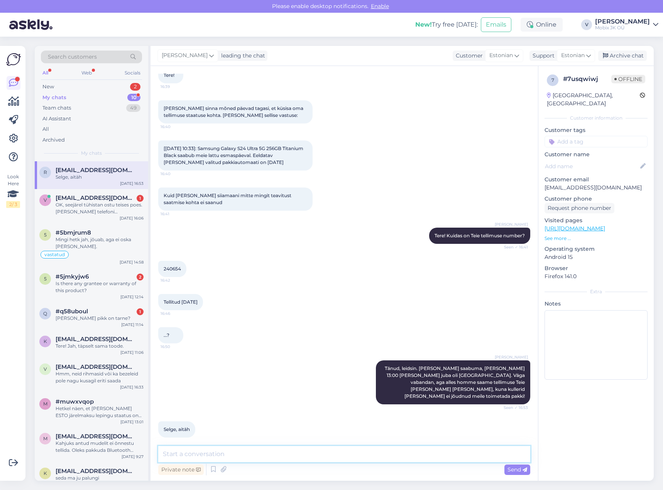
click at [293, 453] on textarea at bounding box center [344, 454] width 372 height 16
type textarea "p"
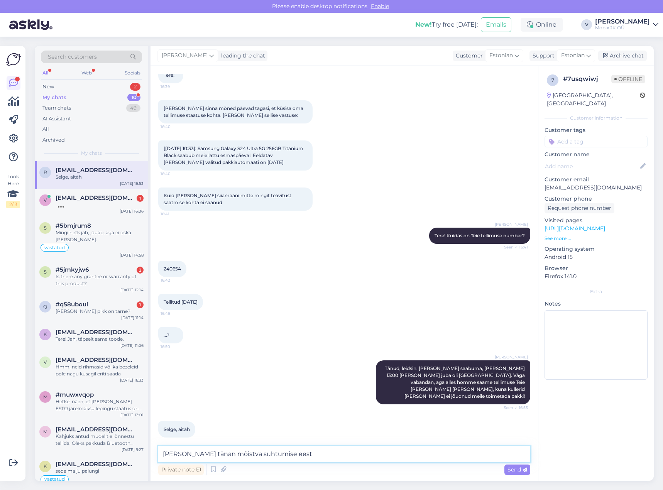
type textarea "[PERSON_NAME] tänan mõistva suhtumise eest!"
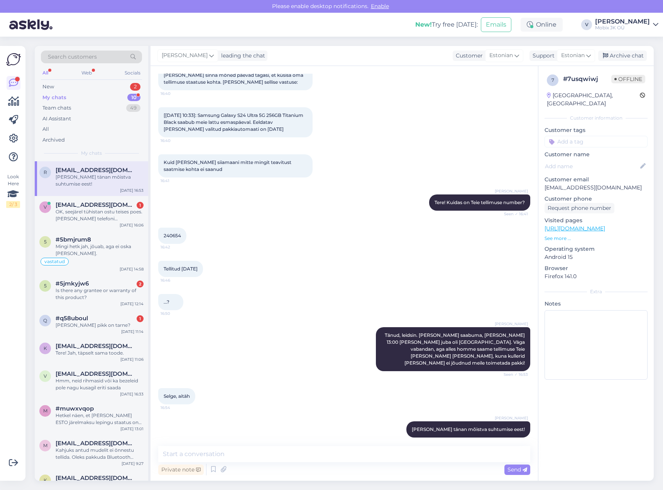
drag, startPoint x: 572, startPoint y: 135, endPoint x: 577, endPoint y: 139, distance: 6.6
click at [572, 136] on input at bounding box center [596, 142] width 103 height 12
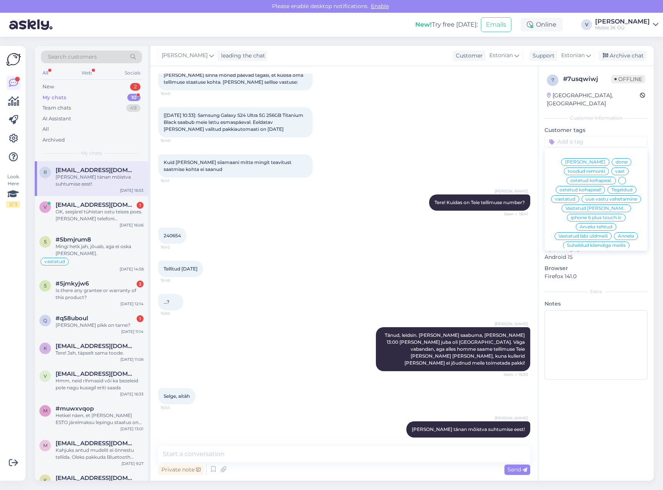
click at [576, 197] on span "vastatud" at bounding box center [565, 199] width 20 height 5
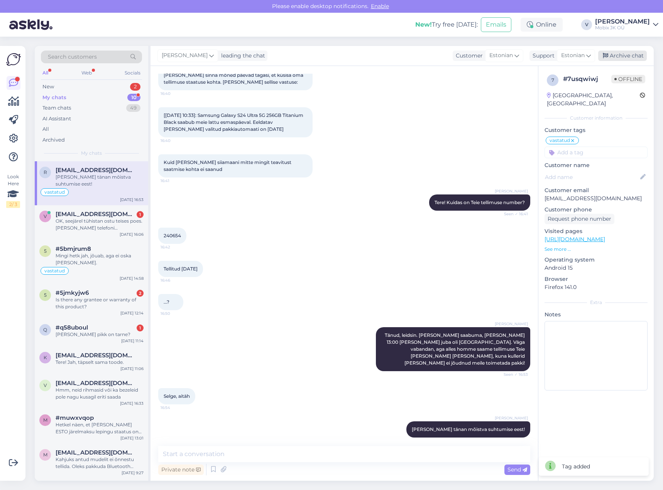
click at [619, 56] on div "Archive chat" at bounding box center [622, 56] width 49 height 10
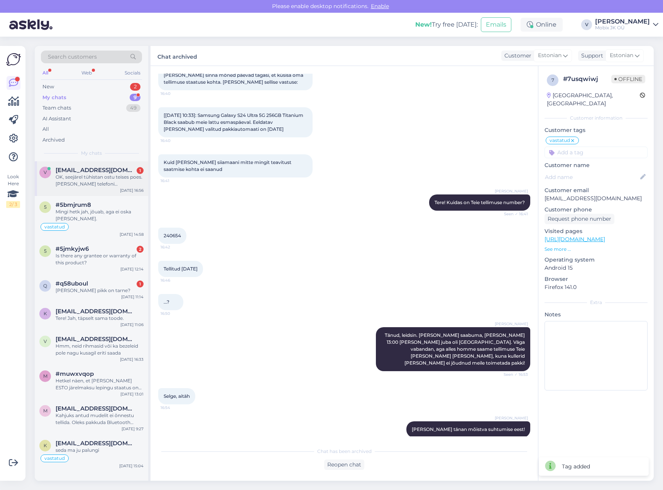
click at [111, 184] on div "OK, seejärel tühistan ostu teises poes. [PERSON_NAME] telefoni [PERSON_NAME], s…" at bounding box center [100, 181] width 88 height 14
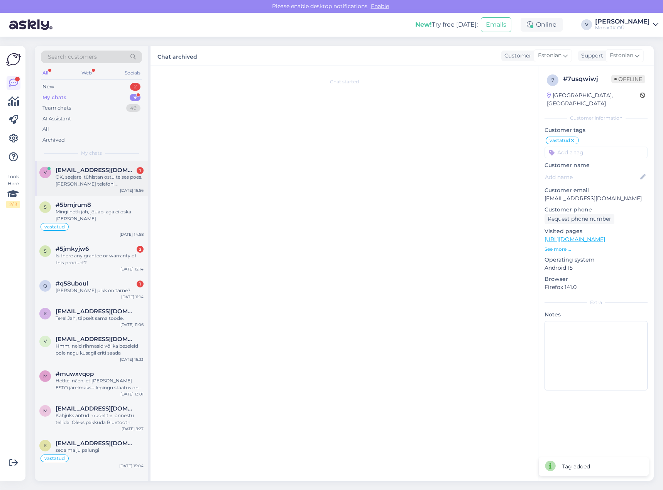
scroll to position [0, 0]
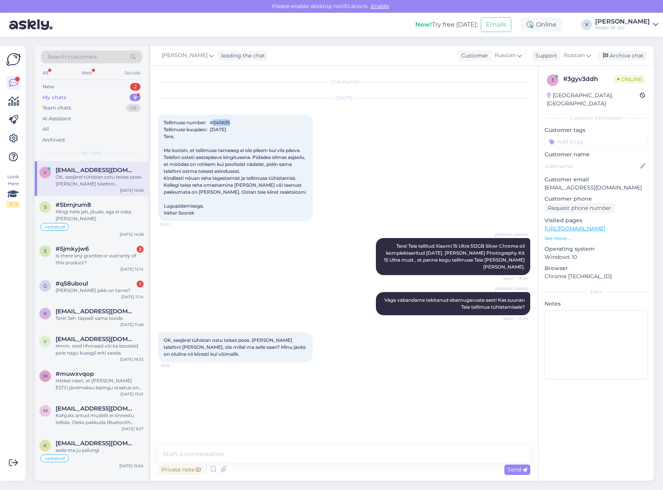
drag, startPoint x: 216, startPoint y: 121, endPoint x: 251, endPoint y: 120, distance: 34.4
click at [240, 121] on div "Tellimuse number: #240635 Tellimuse kuupäev: [DATE] Tere, Ma lootsin, et tellim…" at bounding box center [235, 168] width 154 height 107
copy span "240635"
click at [328, 449] on textarea at bounding box center [344, 454] width 372 height 16
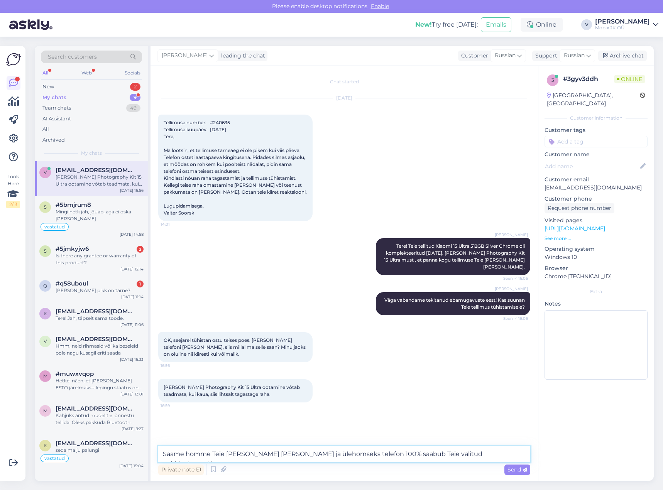
type textarea "Saame homme Teie [PERSON_NAME] [PERSON_NAME] ja ülehomseks telefon 100% saabub …"
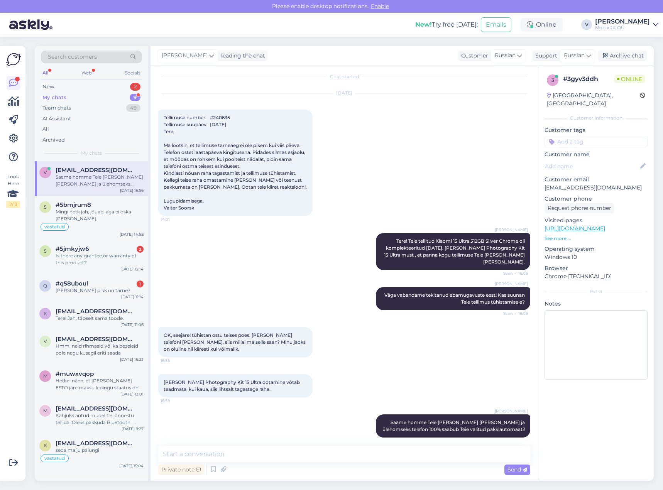
scroll to position [38, 0]
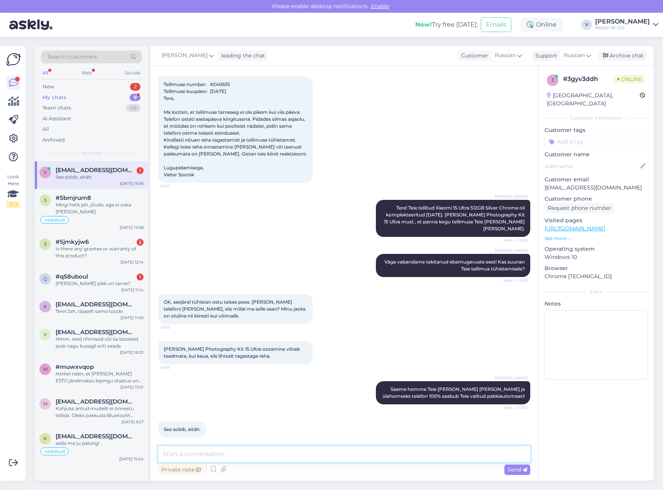
click at [471, 457] on textarea at bounding box center [344, 454] width 372 height 16
type textarea "Palun!"
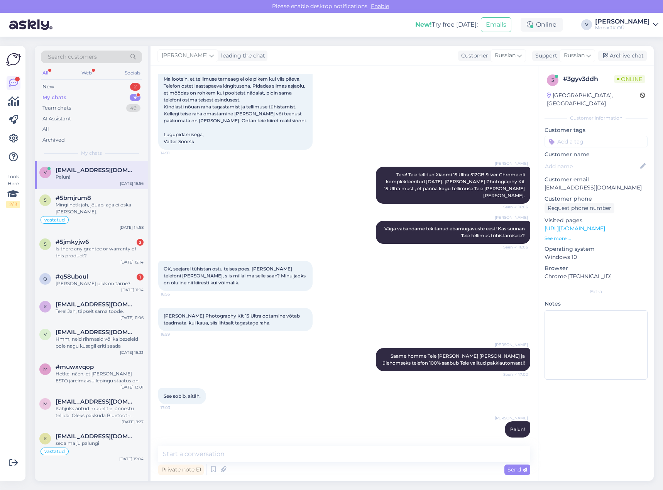
click at [603, 136] on input at bounding box center [596, 142] width 103 height 12
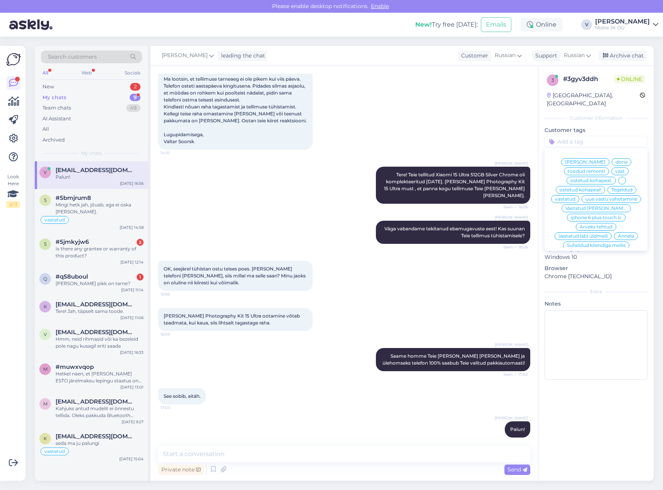
click at [592, 160] on span "[PERSON_NAME]" at bounding box center [585, 162] width 41 height 5
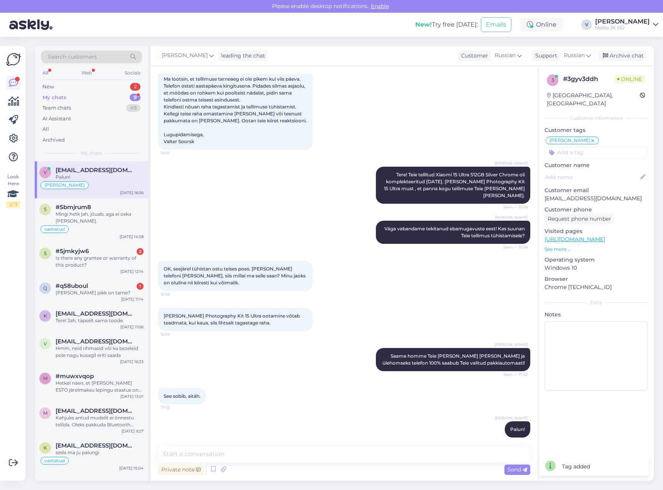
drag, startPoint x: 626, startPoint y: 58, endPoint x: 476, endPoint y: 29, distance: 153.3
click at [623, 57] on div "Archive chat" at bounding box center [622, 56] width 49 height 10
